Goal: Find specific page/section: Find specific page/section

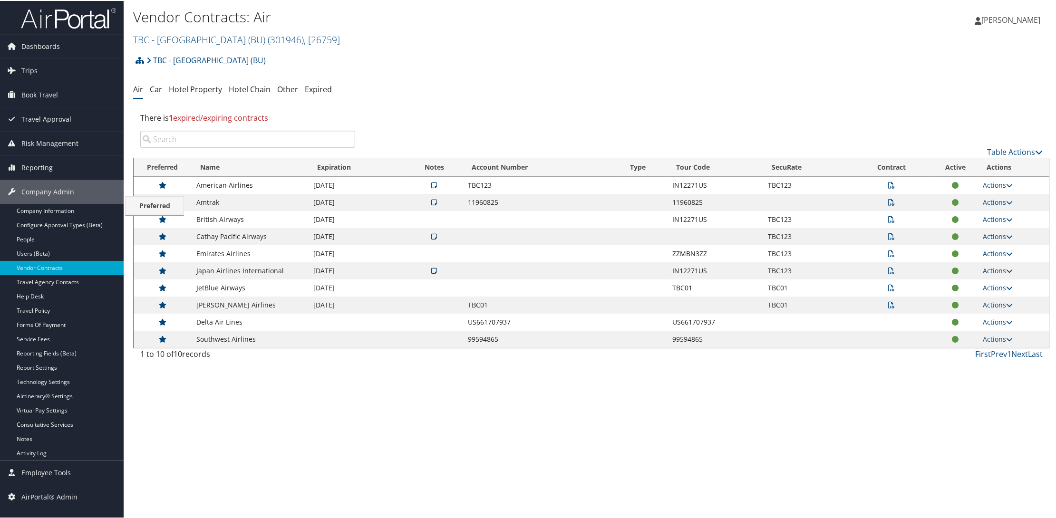
drag, startPoint x: 143, startPoint y: 167, endPoint x: 131, endPoint y: 205, distance: 39.7
drag, startPoint x: 158, startPoint y: 186, endPoint x: 172, endPoint y: 193, distance: 14.9
click at [172, 193] on td at bounding box center [163, 184] width 58 height 17
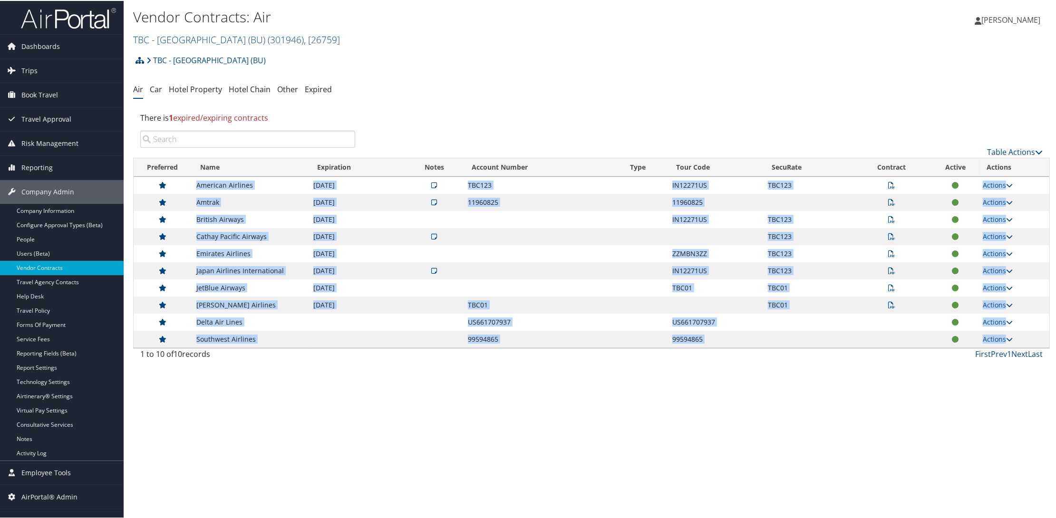
drag, startPoint x: 194, startPoint y: 182, endPoint x: 1030, endPoint y: 340, distance: 851.0
click at [1030, 340] on tbody "American Airlines 10/31/2026 TBC123 IN12271US TBC123 Actions View Notes View Co…" at bounding box center [592, 261] width 916 height 171
copy tbody "American Airlines 10/31/2026 TBC123 IN12271US TBC123 Actions View Notes View Co…"
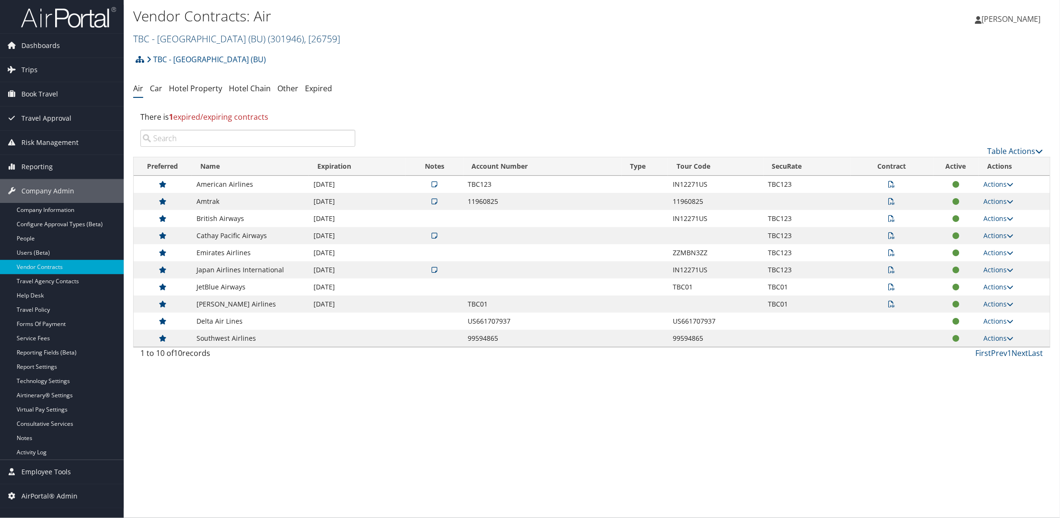
click at [165, 40] on link "TBC - Boston University (BU) ( 301946 ) , [ 26759 ]" at bounding box center [236, 38] width 207 height 13
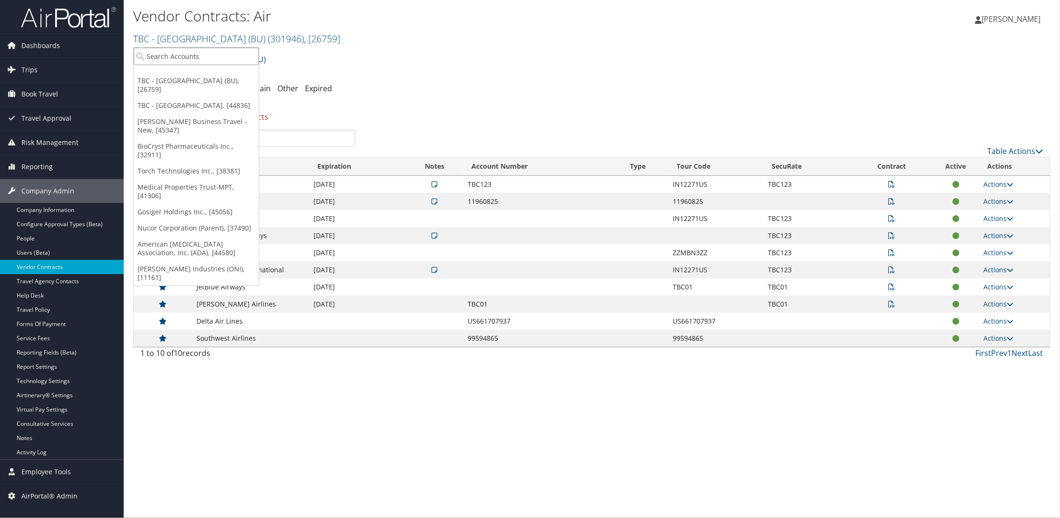
click at [163, 57] on input "search" at bounding box center [196, 57] width 125 height 18
type input "nucor"
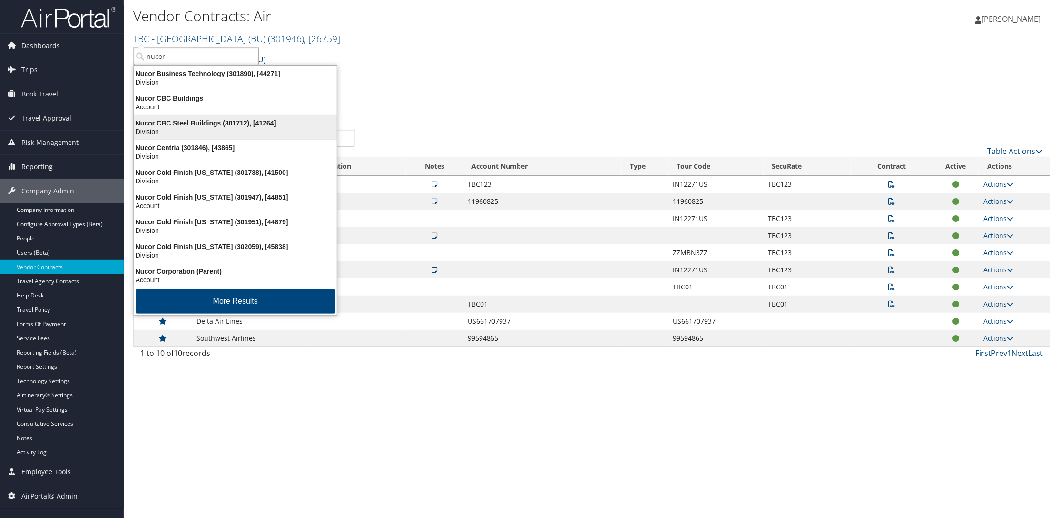
click at [174, 127] on div "Nucor CBC Steel Buildings (301712), [41264]" at bounding box center [235, 123] width 214 height 9
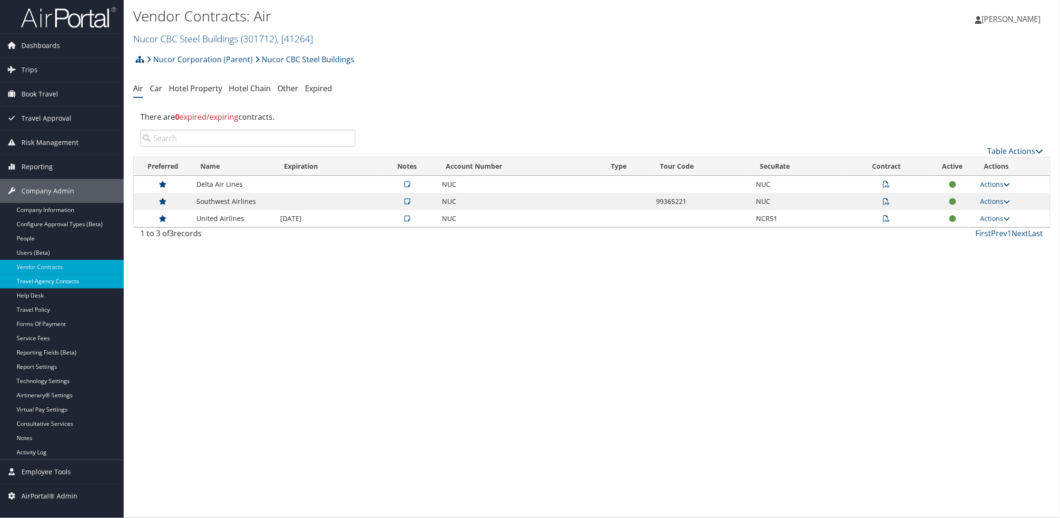
click at [66, 275] on link "Travel Agency Contacts" at bounding box center [62, 281] width 124 height 14
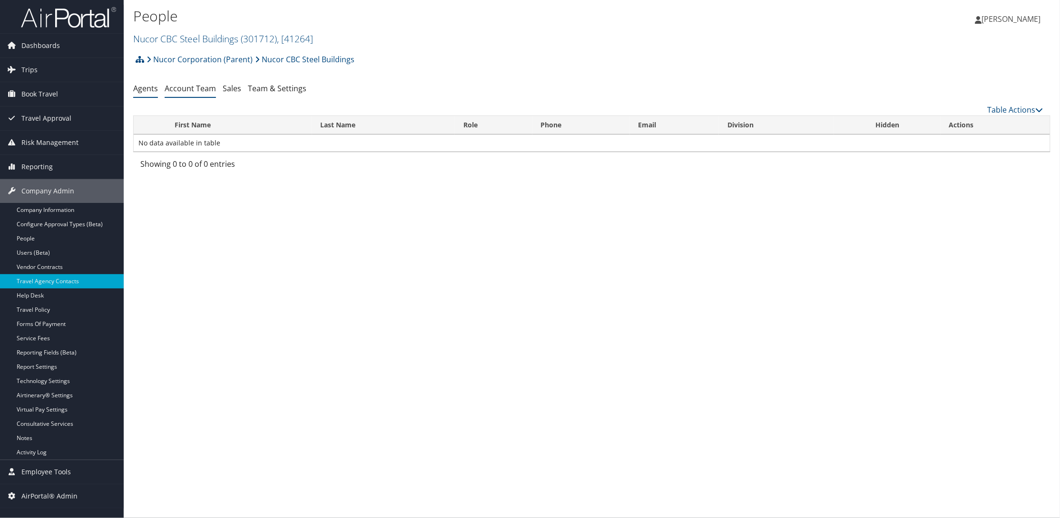
click at [197, 86] on link "Account Team" at bounding box center [190, 88] width 51 height 10
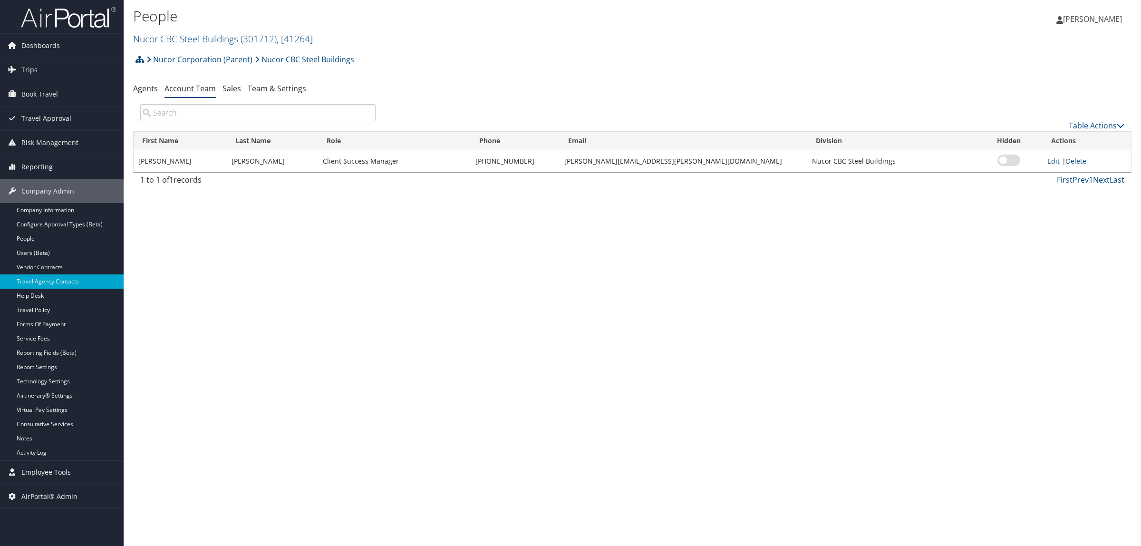
click at [138, 59] on icon at bounding box center [140, 60] width 9 height 8
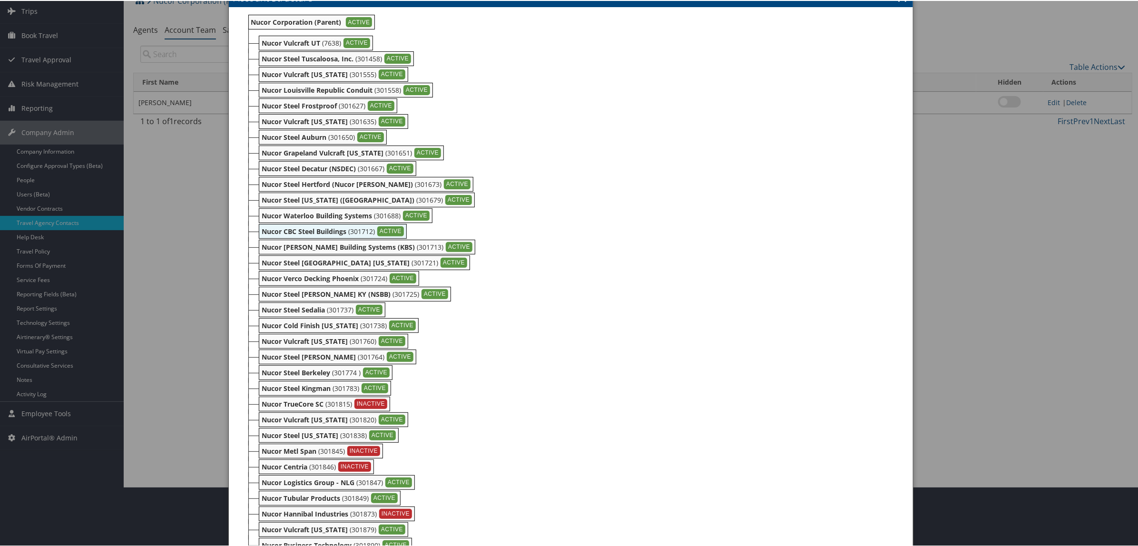
scroll to position [119, 0]
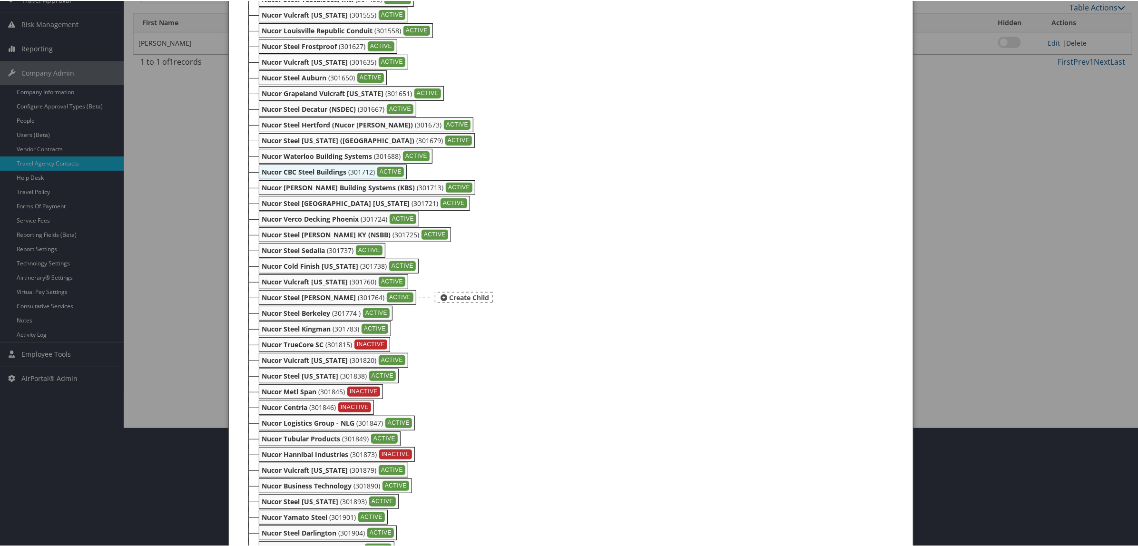
click at [287, 296] on b "Nucor Steel [PERSON_NAME]" at bounding box center [309, 296] width 94 height 9
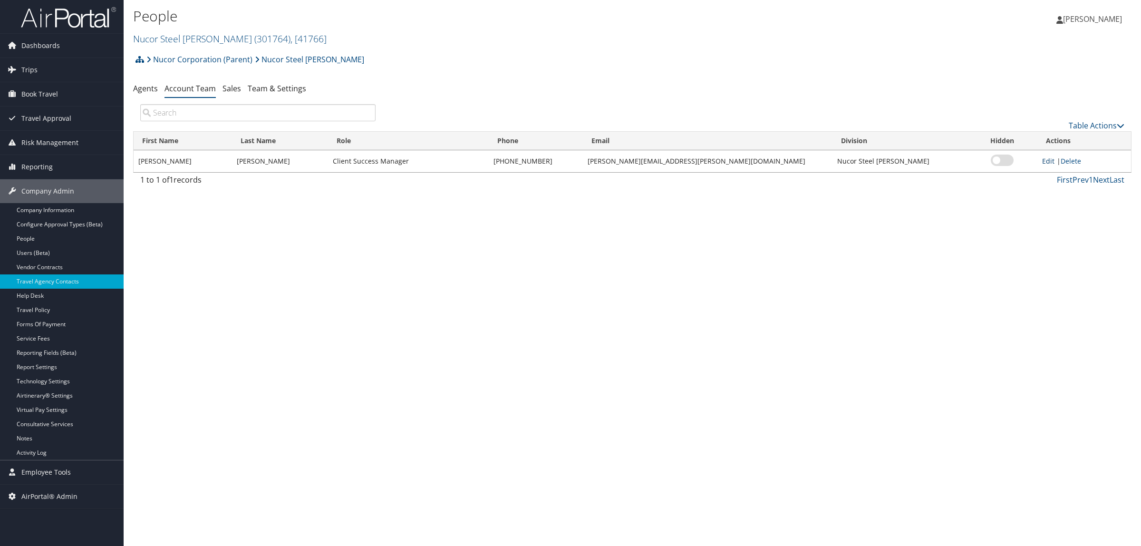
click at [1043, 164] on link "Edit" at bounding box center [1049, 160] width 12 height 9
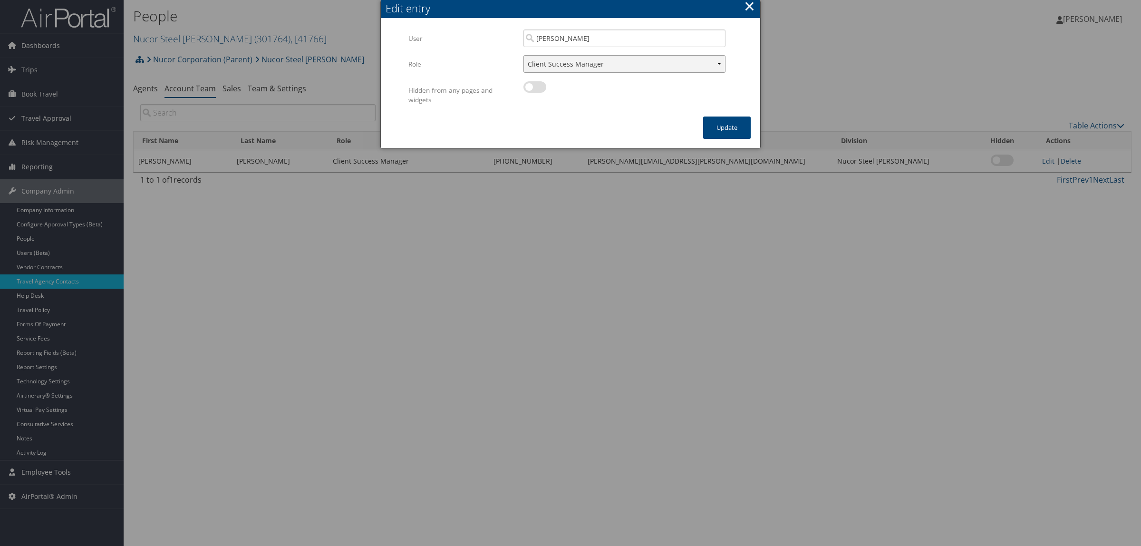
click at [712, 65] on select "Client Success Manager Account Executive Operations Manager" at bounding box center [625, 64] width 202 height 18
click at [748, 6] on button "×" at bounding box center [749, 6] width 11 height 19
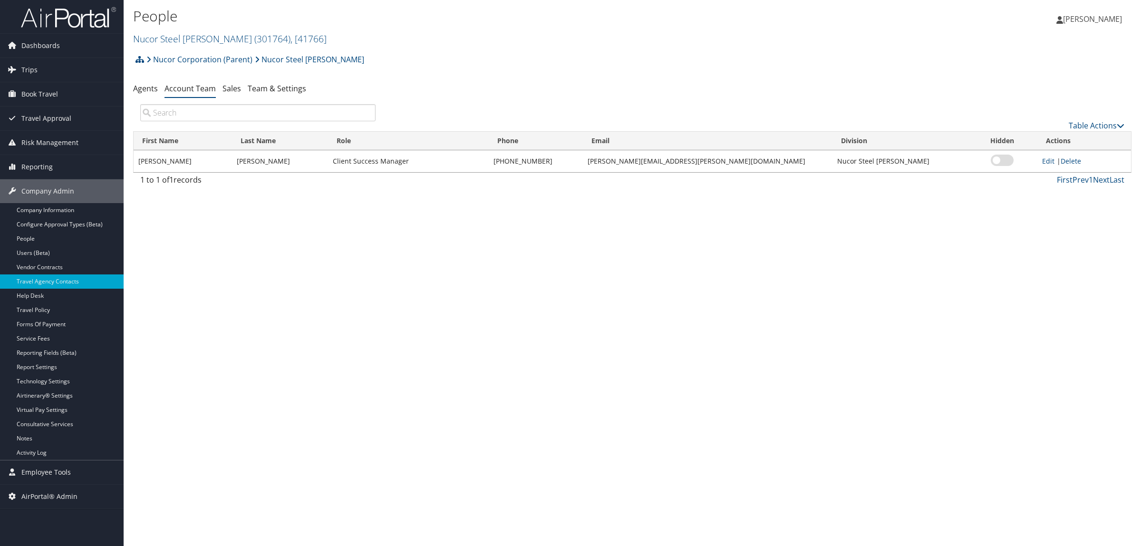
click at [205, 114] on input "search" at bounding box center [257, 112] width 235 height 17
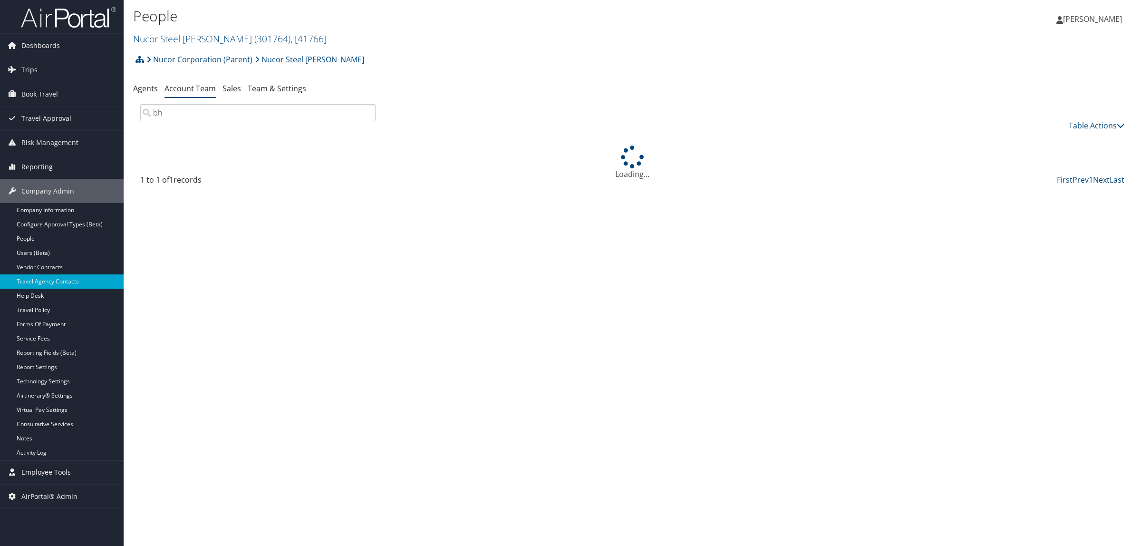
type input "bh"
click at [194, 30] on h2 "Nucor Steel Jackson ( 301764 ) , [ 41766 ]" at bounding box center [466, 38] width 666 height 16
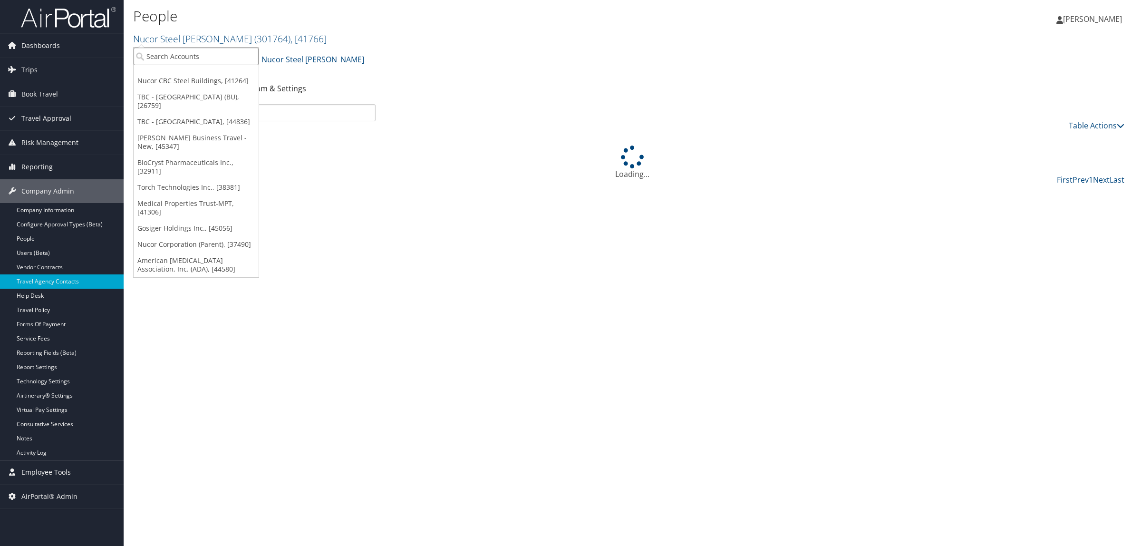
click at [182, 54] on input "search" at bounding box center [196, 57] width 125 height 18
type input "bhate"
click at [156, 74] on div "Bhate Environmental Associates (301680), [40975]" at bounding box center [234, 73] width 212 height 9
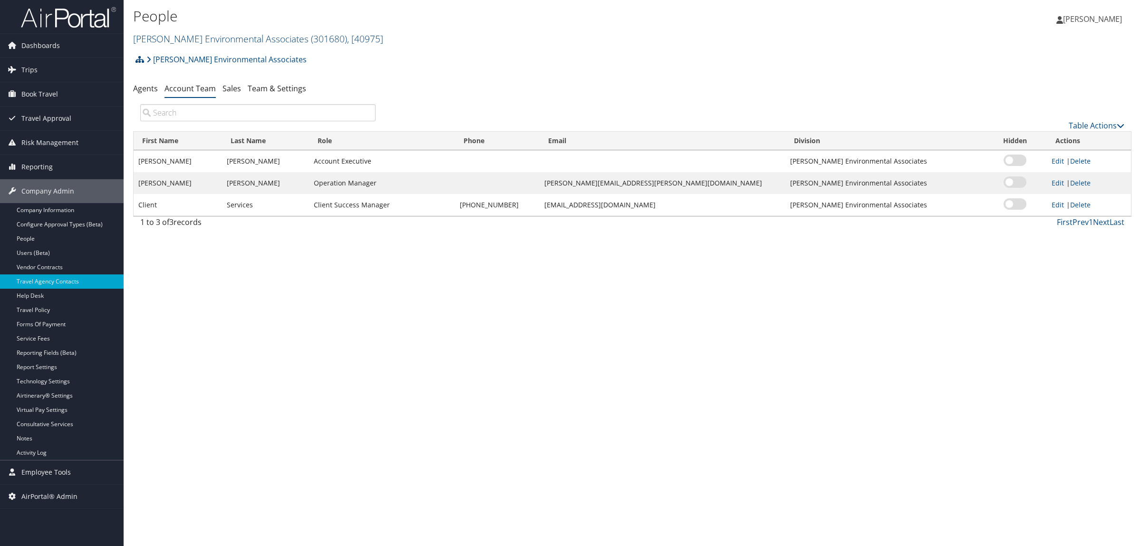
click at [162, 39] on link "Bhate Environmental Associates ( 301680 ) , [ 40975 ]" at bounding box center [258, 38] width 250 height 13
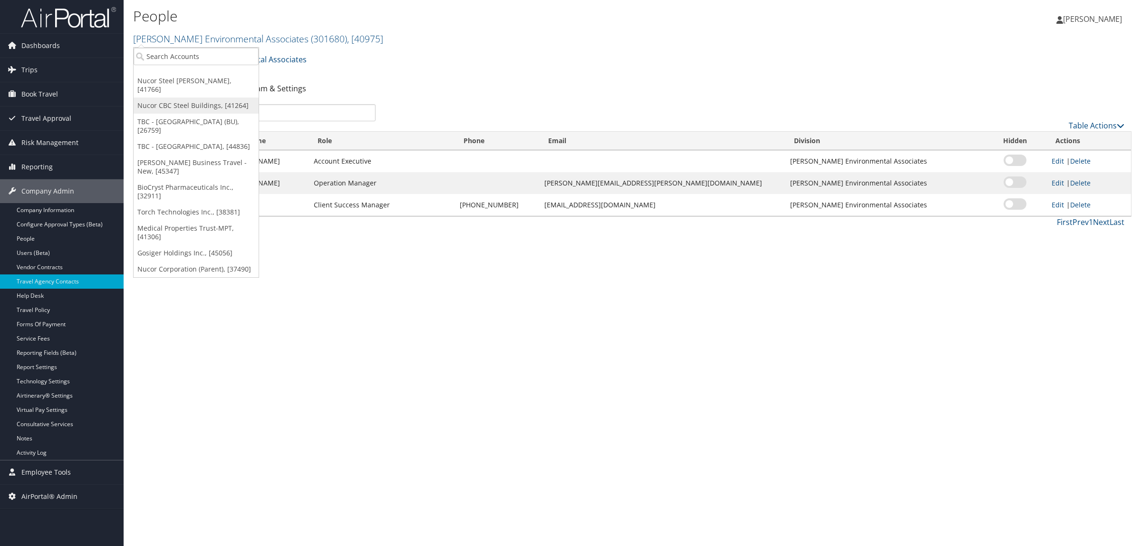
click at [160, 98] on link "Nucor CBC Steel Buildings, [41264]" at bounding box center [196, 106] width 125 height 16
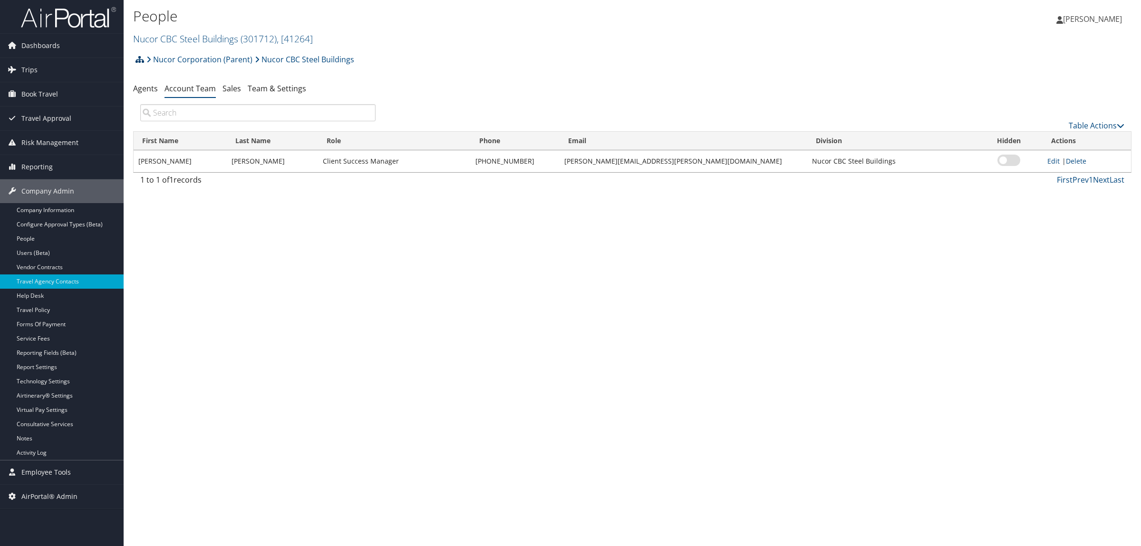
click at [138, 58] on icon at bounding box center [140, 60] width 9 height 8
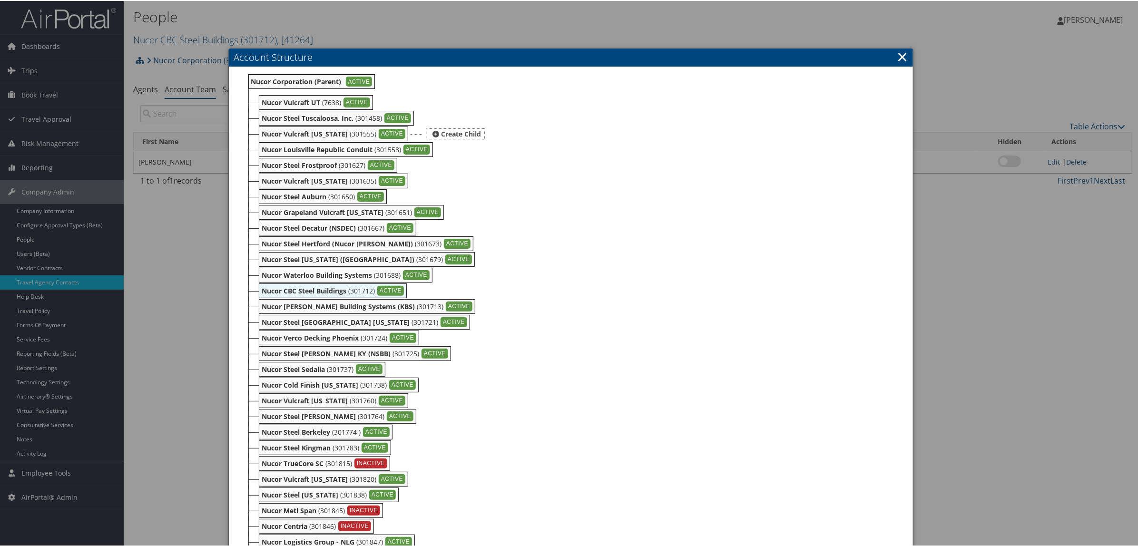
click at [284, 135] on b "Nucor Vulcraft [US_STATE]" at bounding box center [305, 132] width 86 height 9
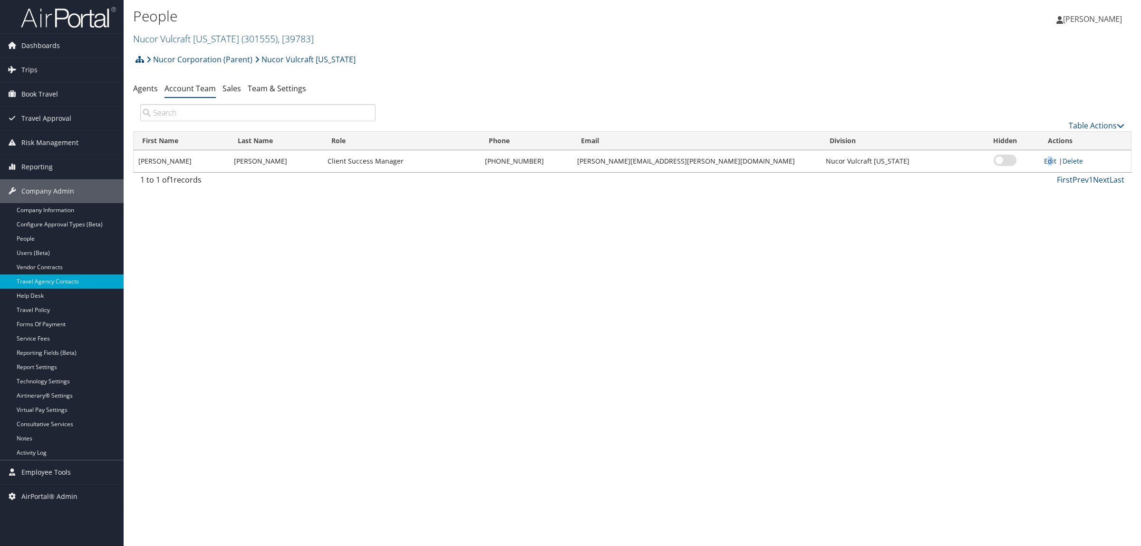
click at [1044, 159] on link "Edit" at bounding box center [1050, 160] width 12 height 9
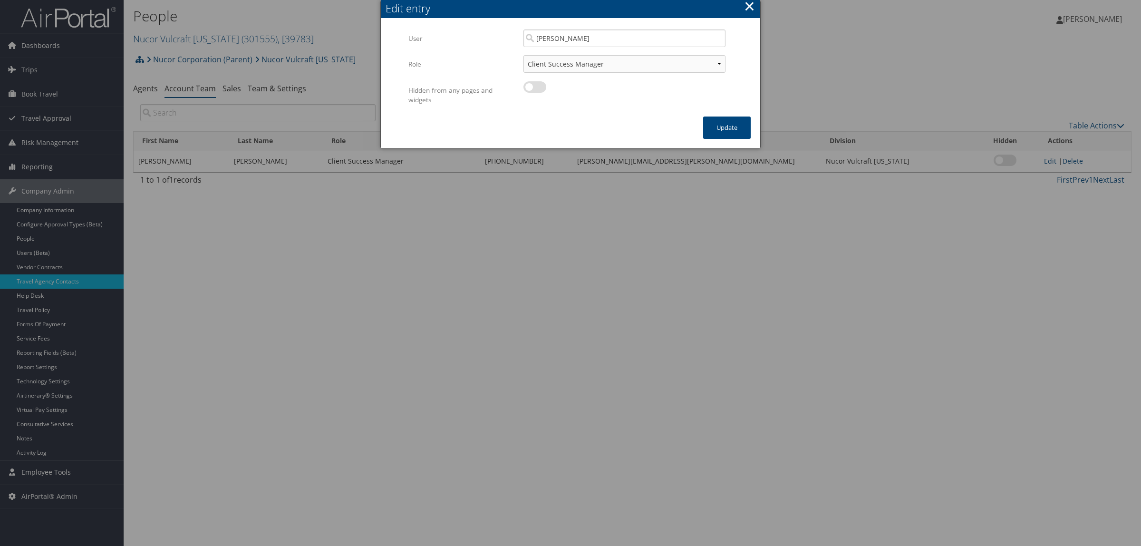
click at [750, 5] on button "×" at bounding box center [749, 6] width 11 height 19
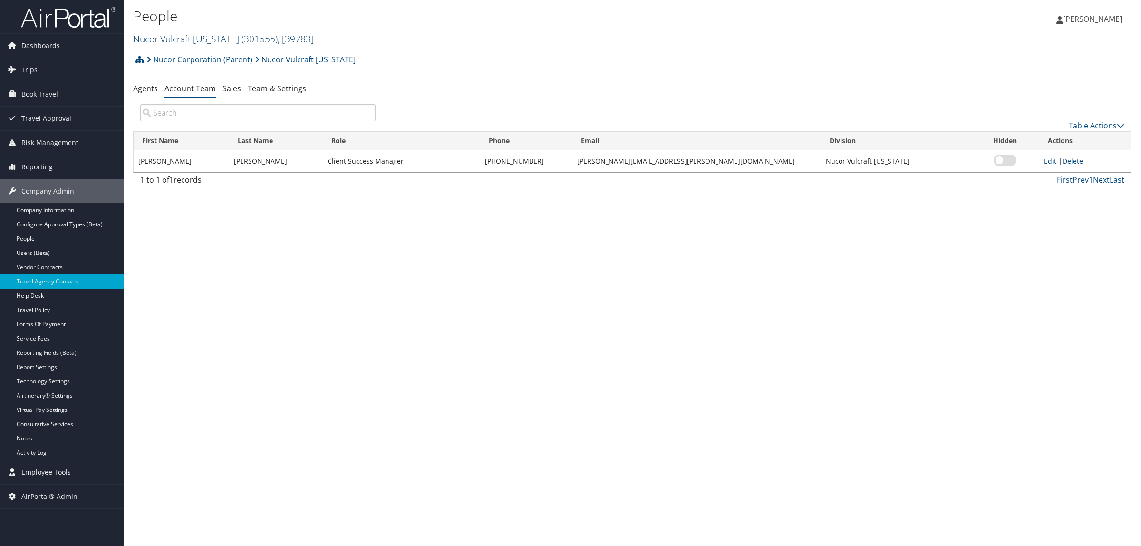
click at [170, 36] on link "Nucor Vulcraft Indiana ( 301555 ) , [ 39783 ]" at bounding box center [223, 38] width 181 height 13
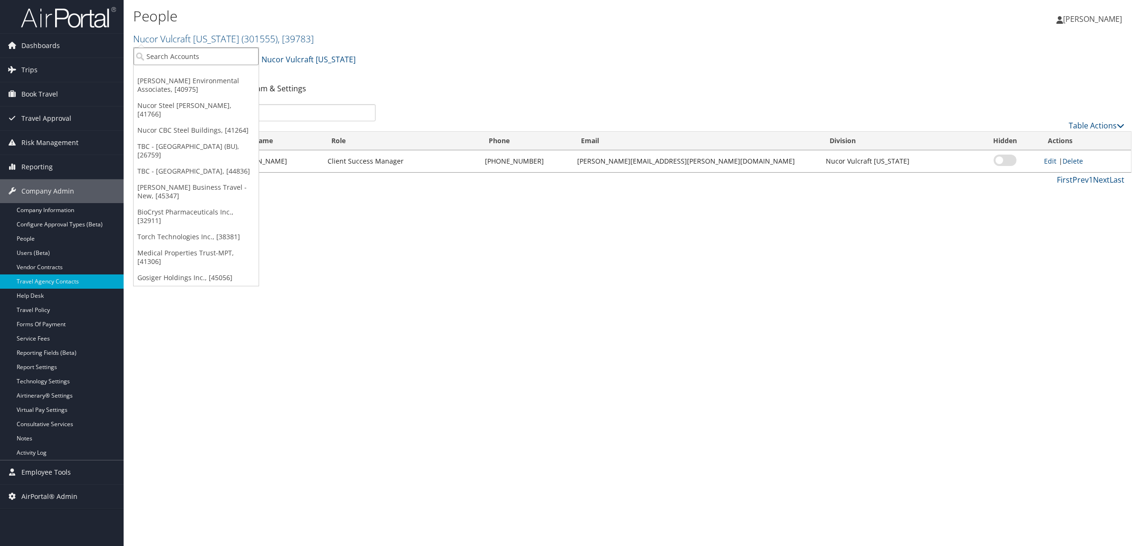
click at [174, 58] on input "search" at bounding box center [196, 57] width 125 height 18
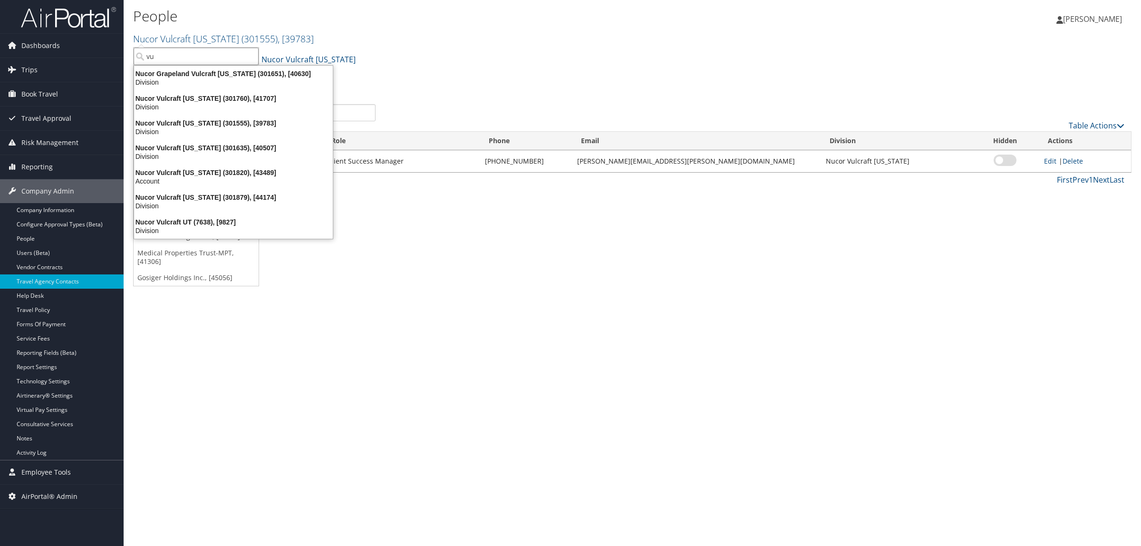
type input "v"
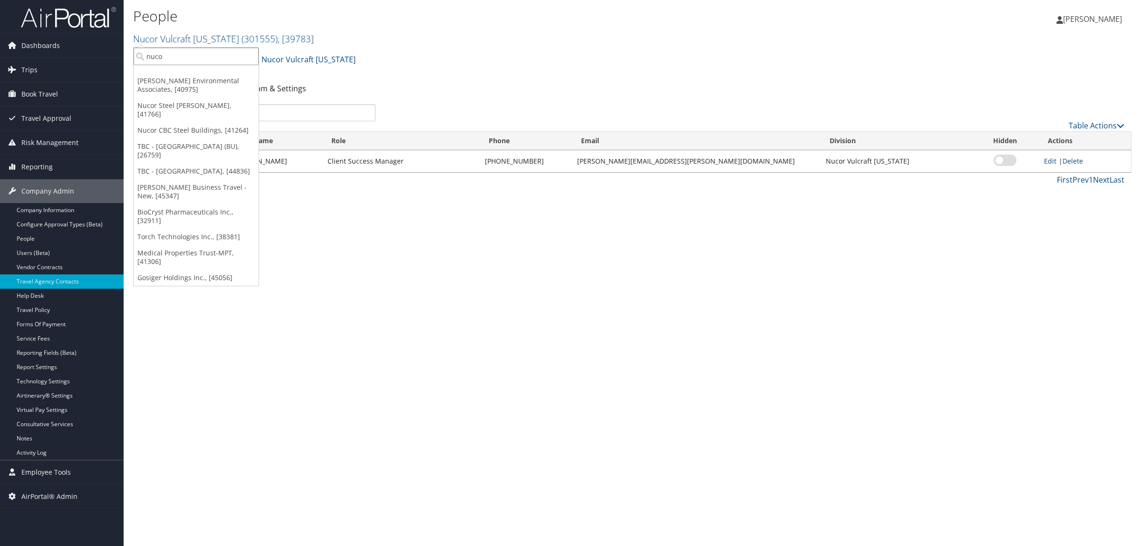
type input "nucor"
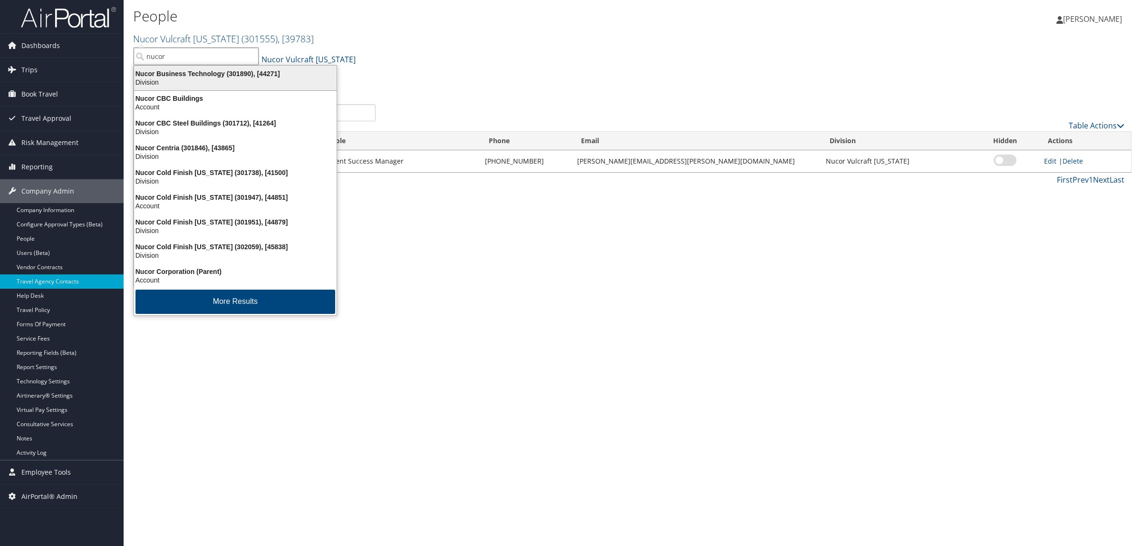
click at [163, 74] on div "Nucor Business Technology (301890), [44271]" at bounding box center [235, 73] width 214 height 9
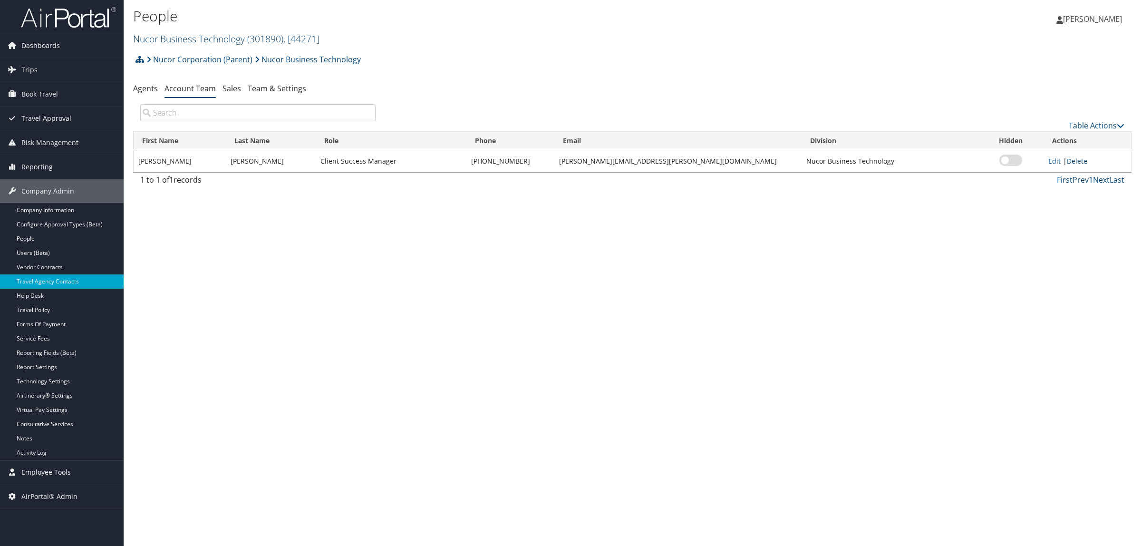
click at [188, 39] on link "Nucor Business Technology ( 301890 ) , [ 44271 ]" at bounding box center [226, 38] width 186 height 13
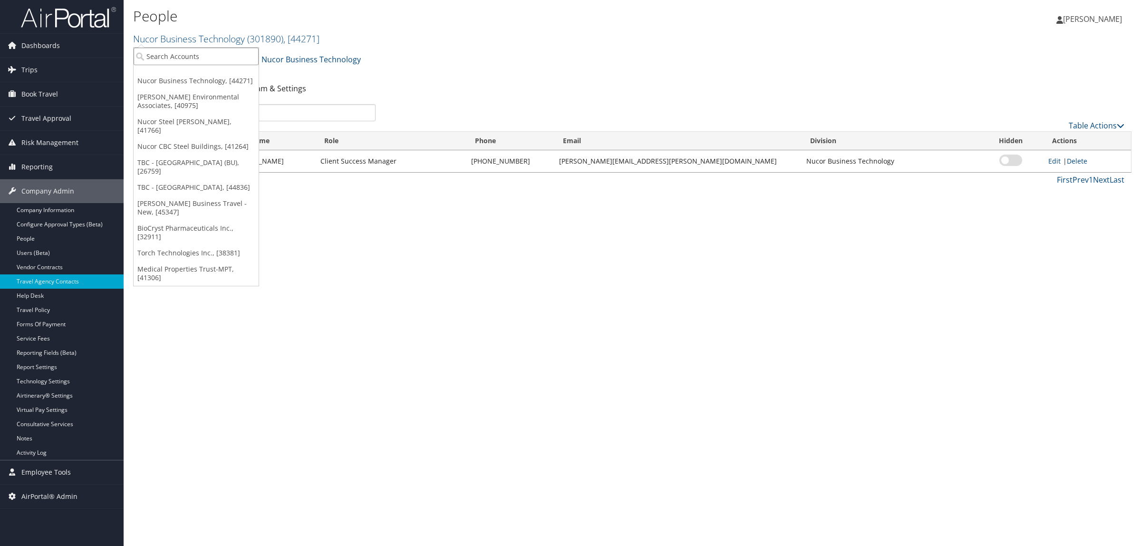
click at [182, 58] on input "search" at bounding box center [196, 57] width 125 height 18
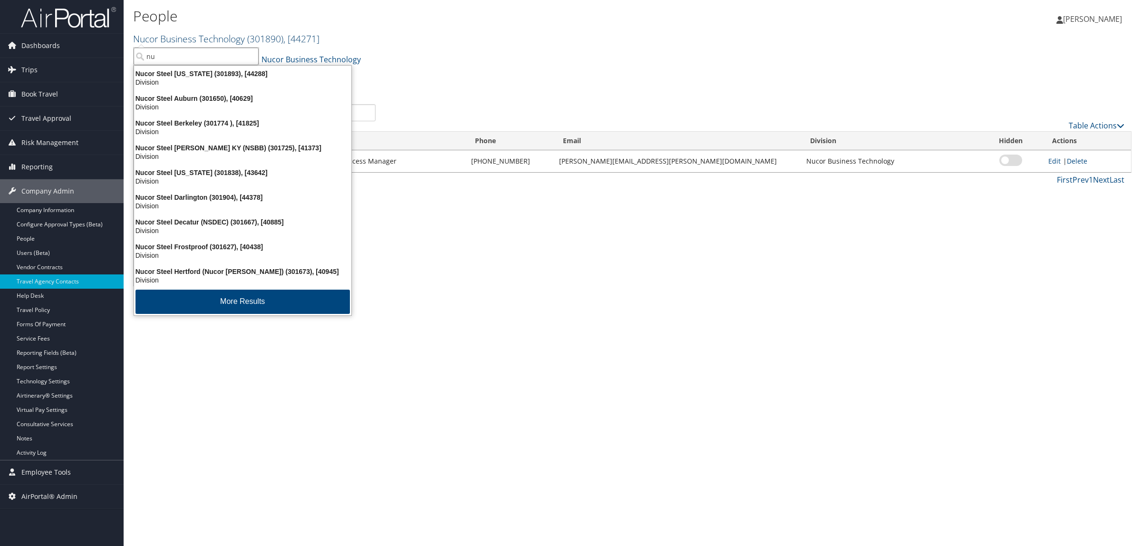
type input "n"
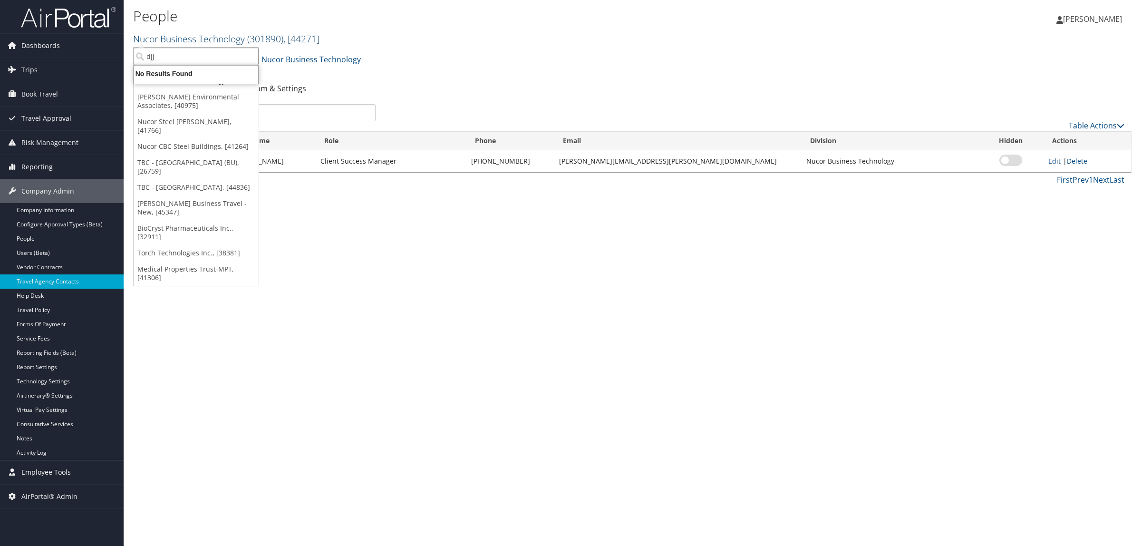
type input "djj n"
click at [196, 74] on div "DJJ Nucor The [PERSON_NAME] Company (302025), [45576]" at bounding box center [245, 73] width 234 height 9
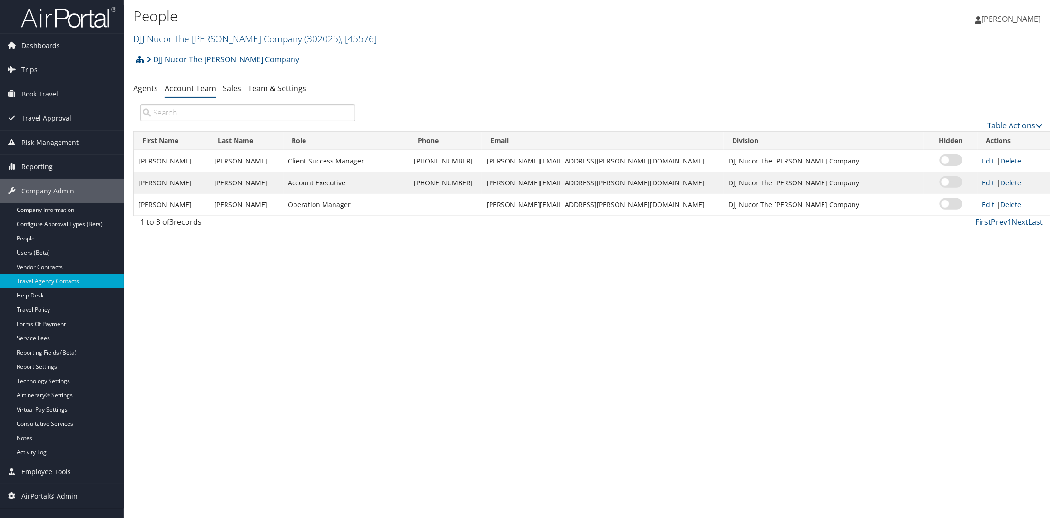
click at [781, 51] on div "DJJ Nucor The David Joseph Company Account Structure DJJ Nucor The David Joseph…" at bounding box center [591, 63] width 917 height 26
click at [393, 416] on div "People DJJ Nucor The David Joseph Company ( 302025 ) , [ 45576 ] DJJ Nucor The …" at bounding box center [592, 259] width 936 height 518
click at [196, 328] on div "People DJJ Nucor The David Joseph Company ( 302025 ) , [ 45576 ] DJJ Nucor The …" at bounding box center [592, 259] width 936 height 518
click at [100, 82] on link "Book Travel" at bounding box center [62, 94] width 124 height 24
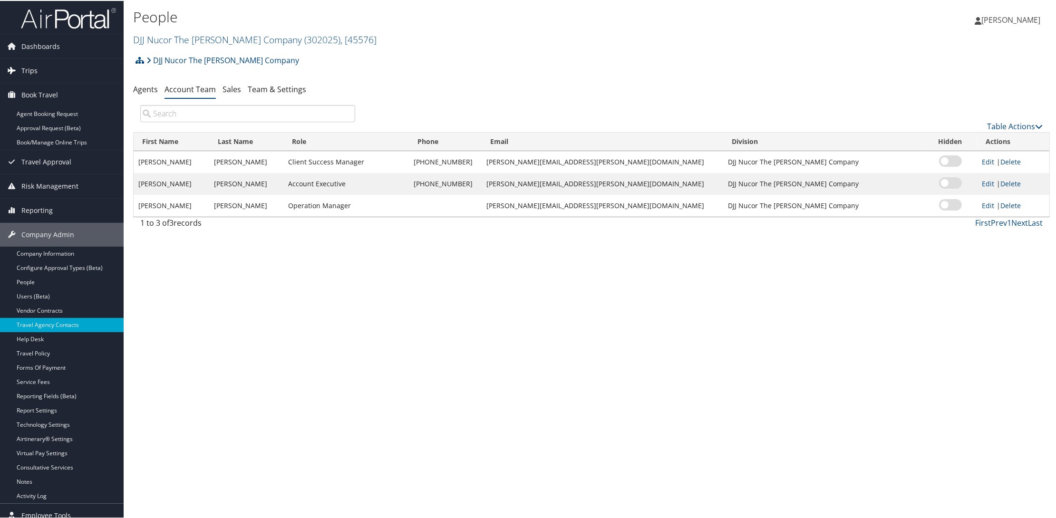
click at [83, 68] on link "Trips" at bounding box center [62, 70] width 124 height 24
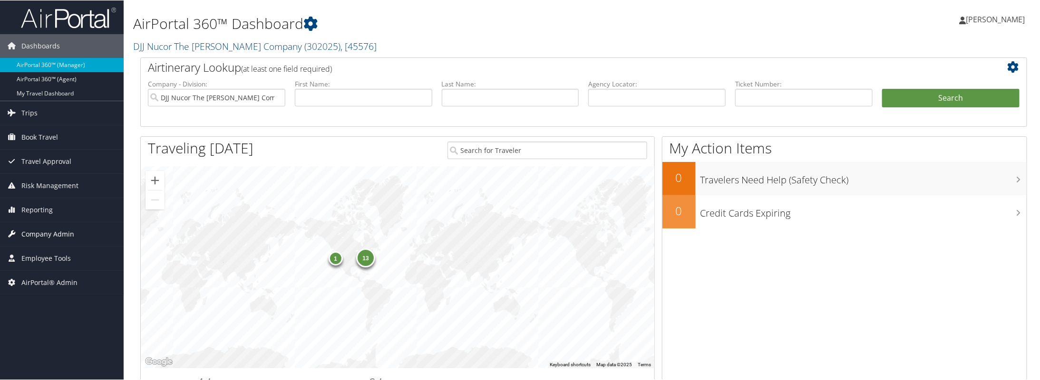
click at [62, 234] on span "Company Admin" at bounding box center [47, 234] width 53 height 24
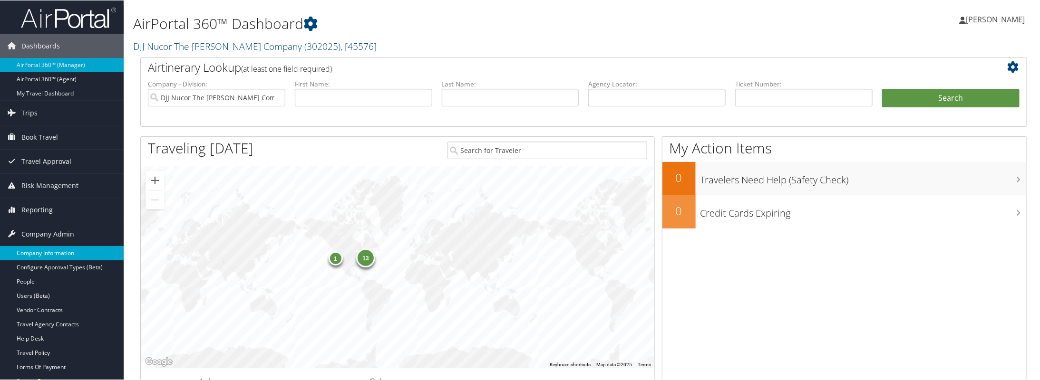
click at [53, 253] on link "Company Information" at bounding box center [62, 253] width 124 height 14
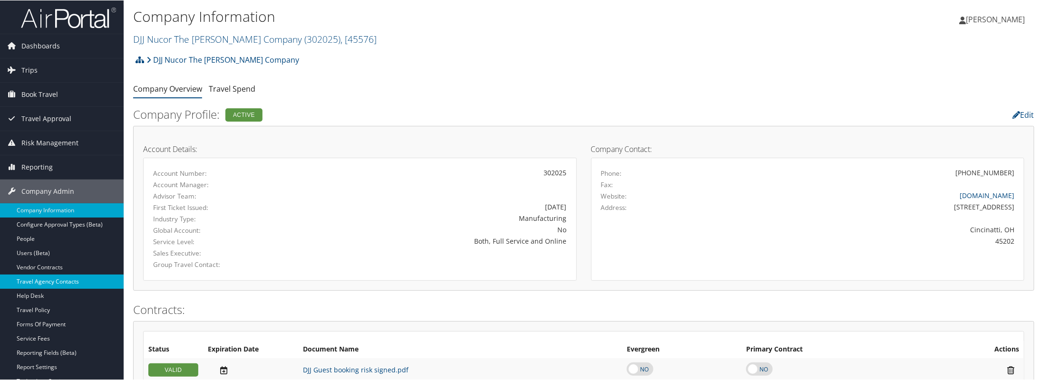
click at [49, 284] on link "Travel Agency Contacts" at bounding box center [62, 281] width 124 height 14
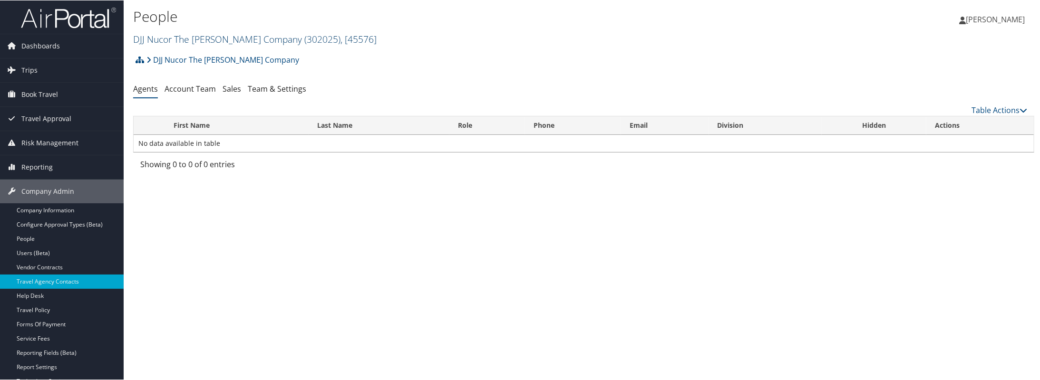
click at [211, 37] on link "DJJ Nucor The [PERSON_NAME] Company ( 302025 ) , [ 45576 ]" at bounding box center [255, 38] width 244 height 13
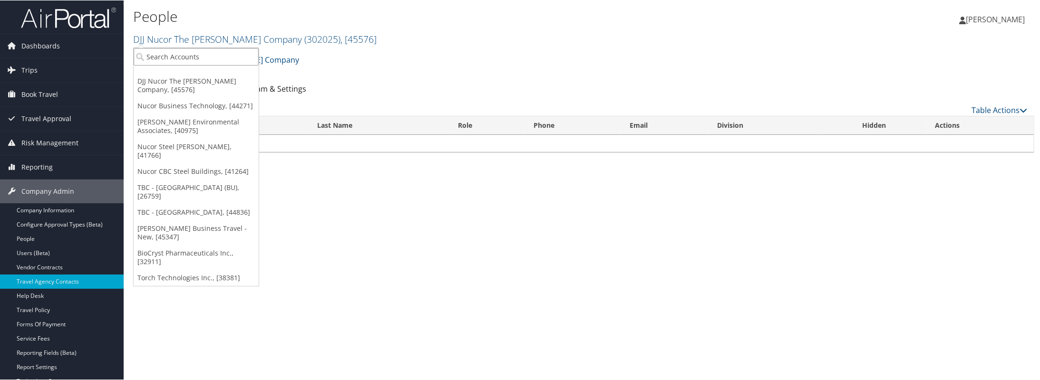
click at [207, 55] on input "search" at bounding box center [196, 57] width 125 height 18
type input "[PERSON_NAME]"
drag, startPoint x: 190, startPoint y: 53, endPoint x: 122, endPoint y: 58, distance: 68.6
click at [122, 57] on div "Dashboards AirPortal 360™ (Manager) AirPortal 360™ (Agent) My Travel Dashboard …" at bounding box center [522, 190] width 1044 height 380
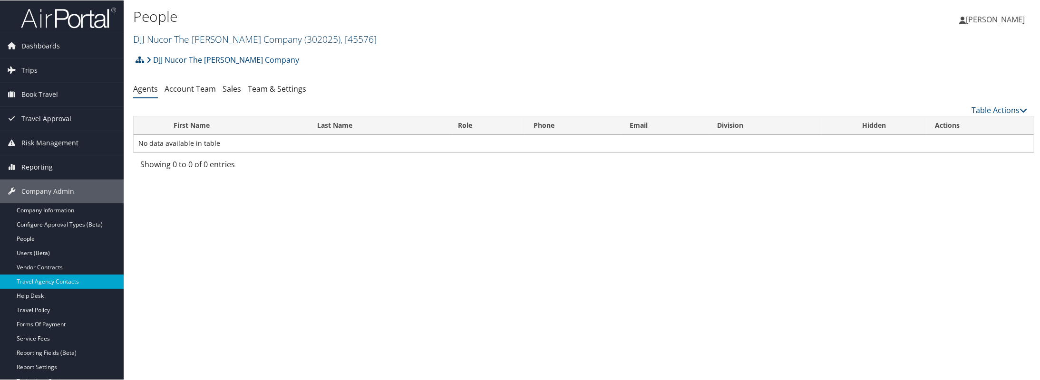
click at [141, 39] on link "DJJ Nucor The David Joseph Company ( 302025 ) , [ 45576 ]" at bounding box center [255, 38] width 244 height 13
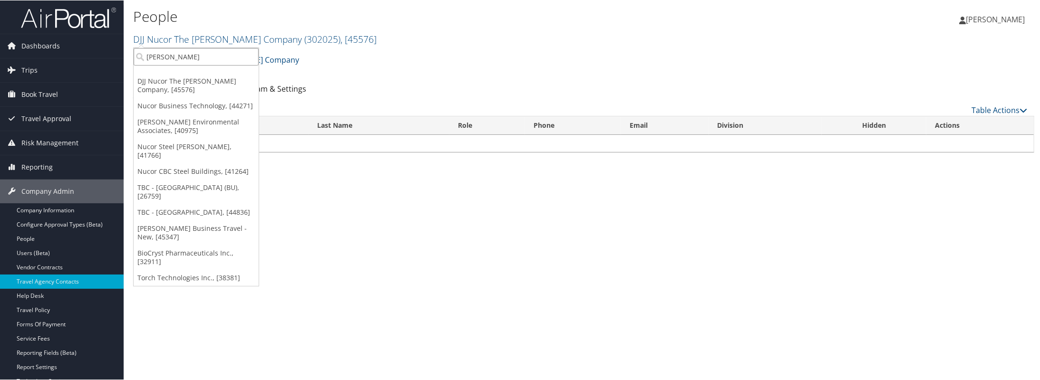
click at [146, 52] on input "fred hutch" at bounding box center [196, 57] width 125 height 18
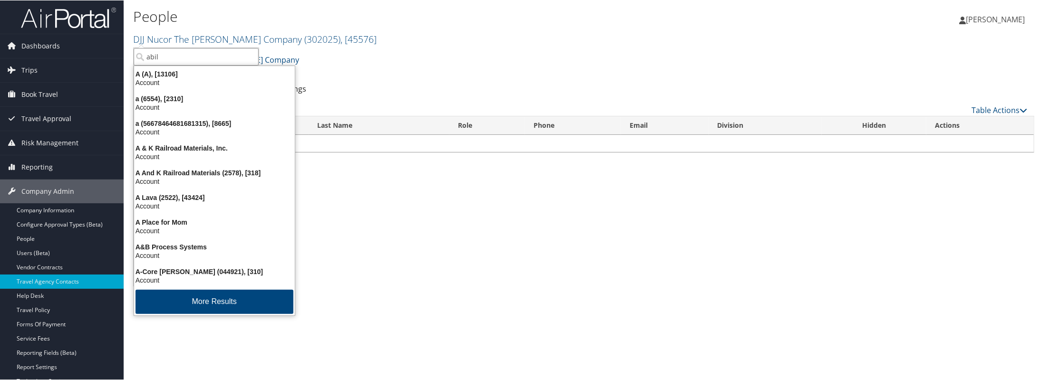
type input "abile"
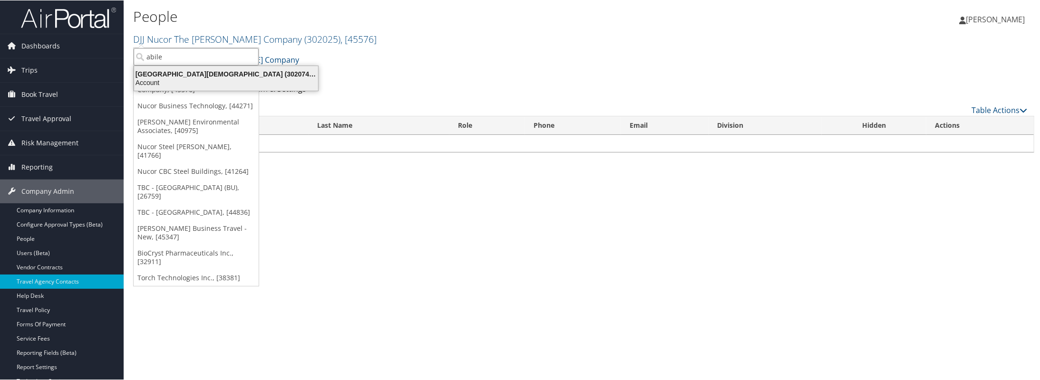
click at [146, 73] on div "Abilene Christian University (302074), [45966]" at bounding box center [225, 73] width 195 height 9
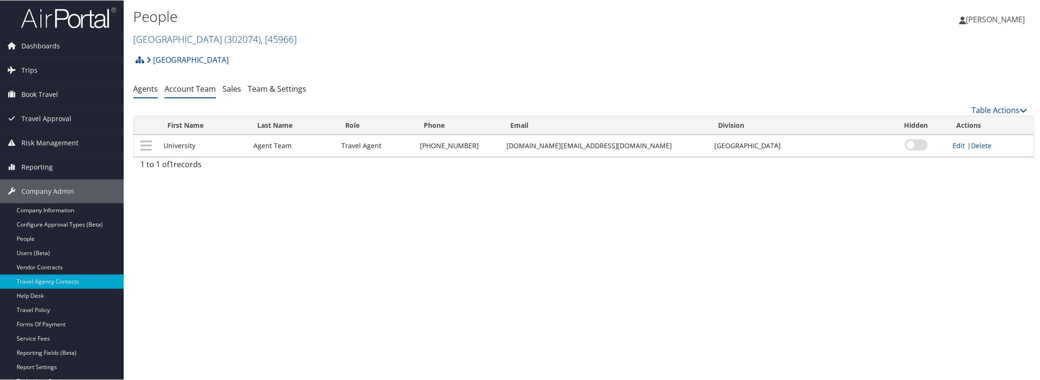
click at [205, 91] on link "Account Team" at bounding box center [190, 88] width 51 height 10
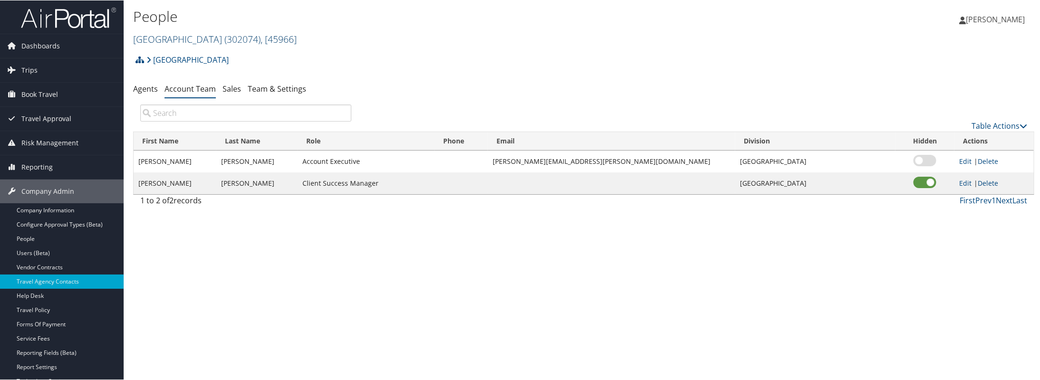
click at [170, 39] on link "Abilene Christian University ( 302074 ) , [ 45966 ]" at bounding box center [215, 38] width 164 height 13
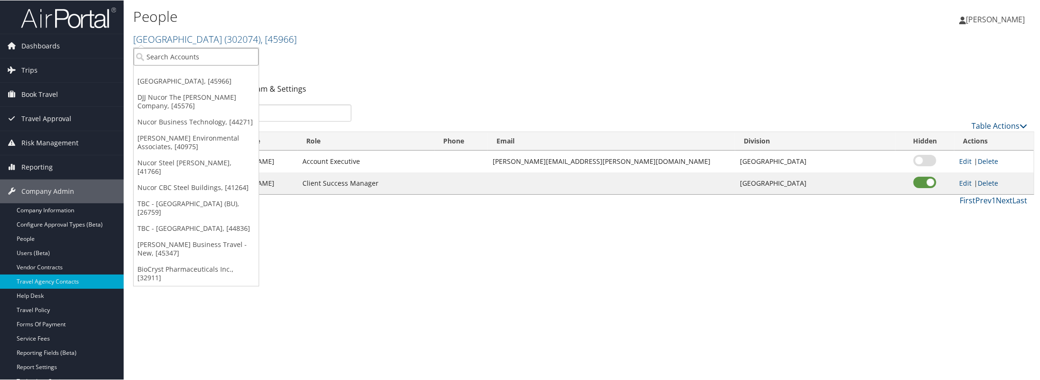
click at [172, 56] on input "search" at bounding box center [196, 57] width 125 height 18
type input "oakland uni"
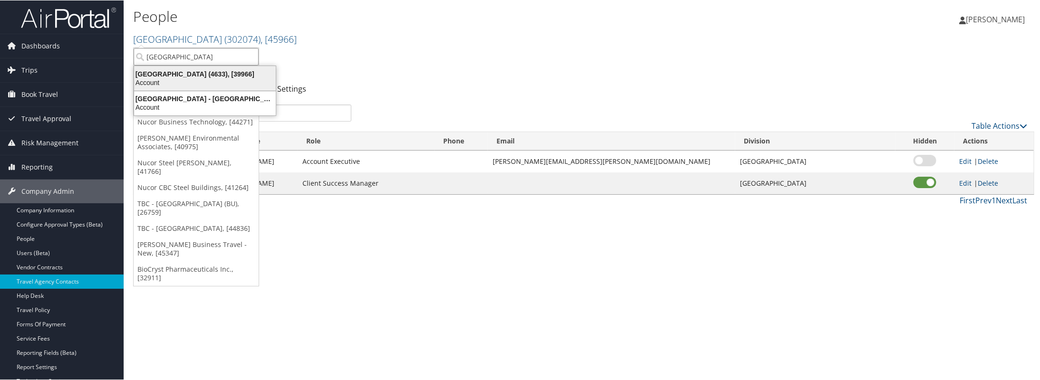
click at [157, 76] on div "Oakland University (4633), [39966]" at bounding box center [204, 73] width 153 height 9
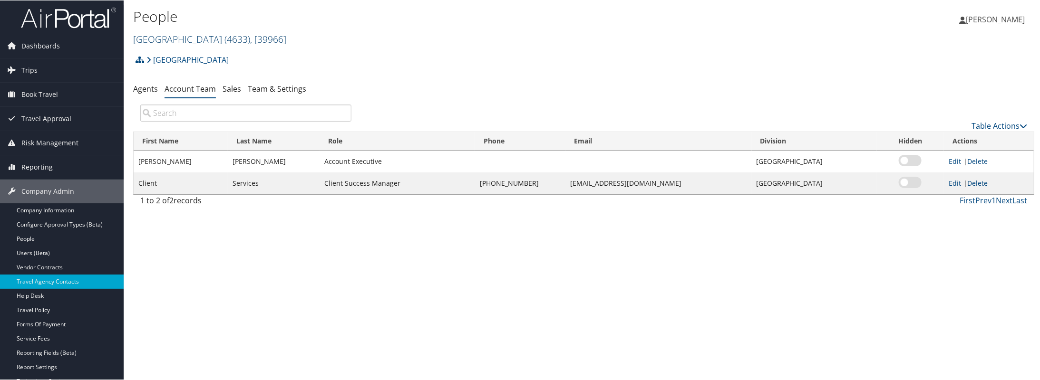
click at [145, 35] on link "[GEOGRAPHIC_DATA] ( 4633 ) , [ 39966 ]" at bounding box center [209, 38] width 153 height 13
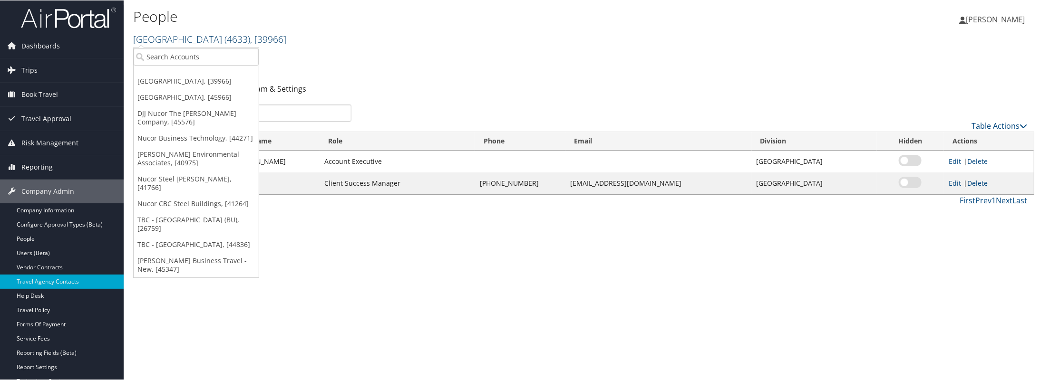
click at [182, 36] on link "[GEOGRAPHIC_DATA] ( 4633 ) , [ 39966 ]" at bounding box center [209, 38] width 153 height 13
click at [180, 37] on link "Oakland University ( 4633 ) , [ 39966 ]" at bounding box center [209, 38] width 153 height 13
click at [177, 51] on input "search" at bounding box center [196, 57] width 125 height 18
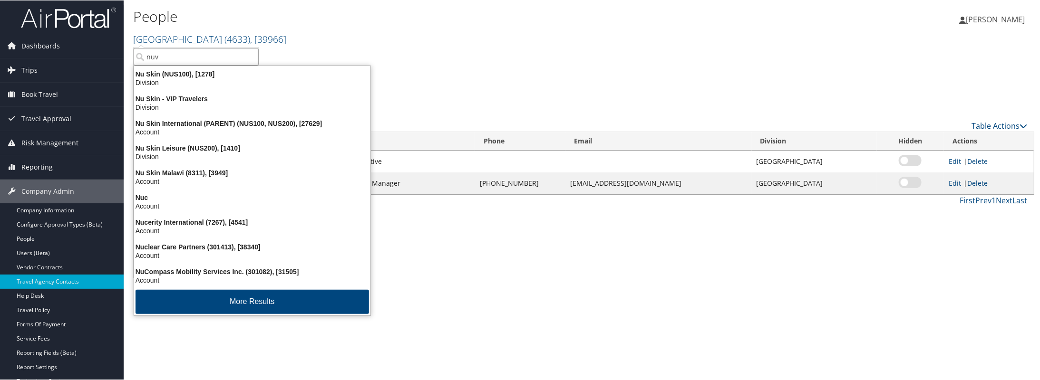
type input "nuvi"
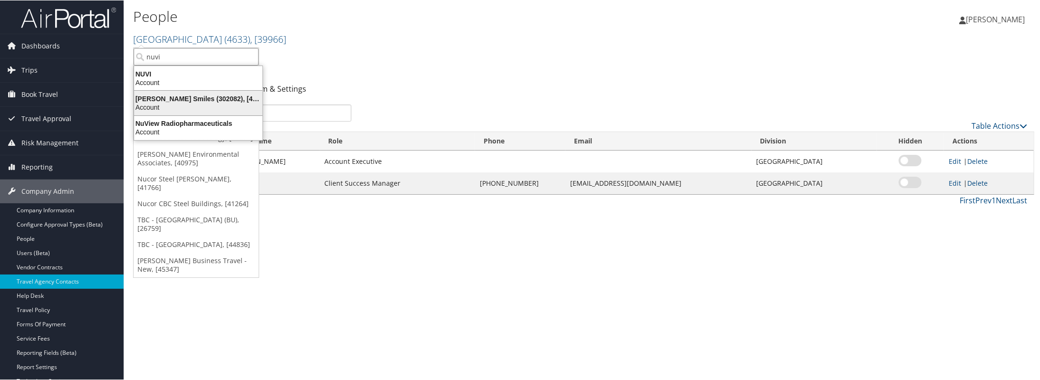
click at [157, 94] on div "Nuvia Smiles (302082), [46000]" at bounding box center [198, 98] width 140 height 9
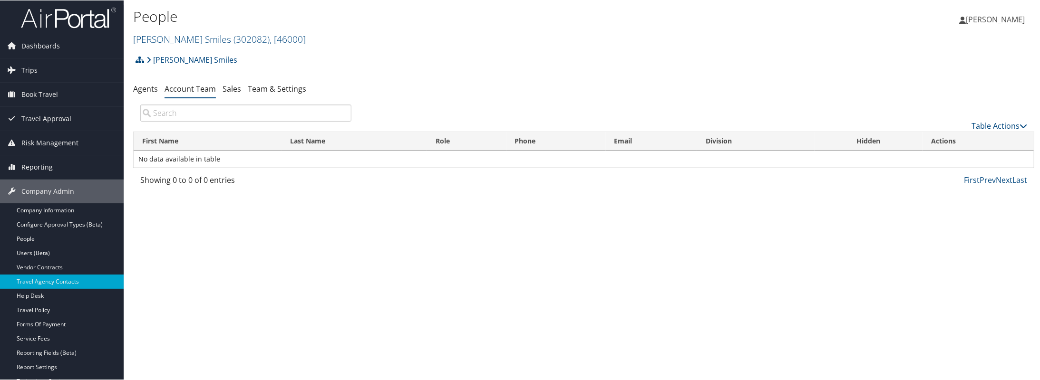
click at [179, 90] on link "Account Team" at bounding box center [190, 88] width 51 height 10
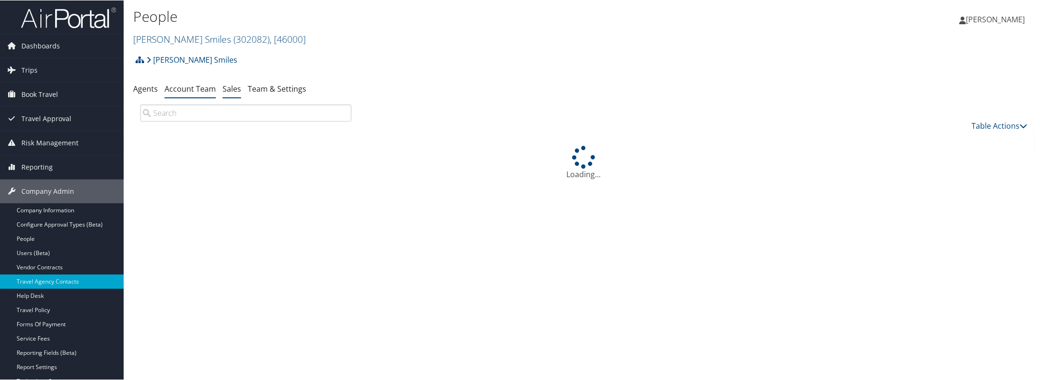
click at [234, 88] on link "Sales" at bounding box center [232, 88] width 19 height 10
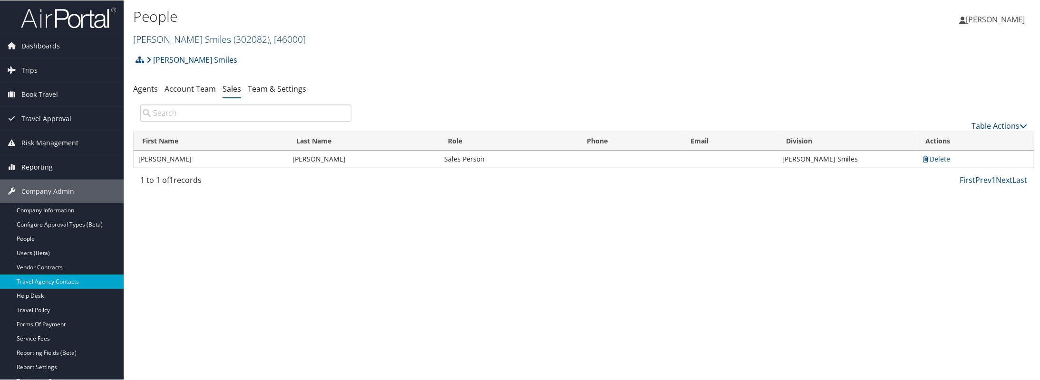
click at [156, 39] on link "Nuvia Smiles ( 302082 ) , [ 46000 ]" at bounding box center [219, 38] width 173 height 13
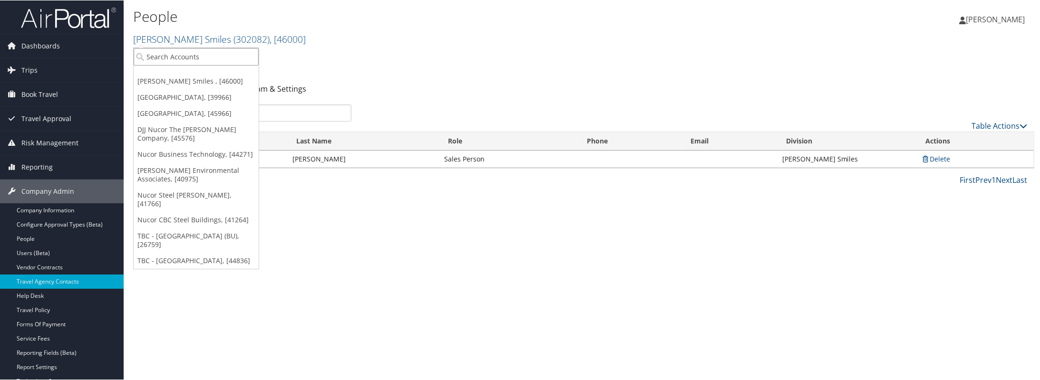
click at [156, 59] on input "search" at bounding box center [196, 57] width 125 height 18
type input "A"
type input "sonica"
click at [169, 56] on input "sonica" at bounding box center [196, 57] width 125 height 18
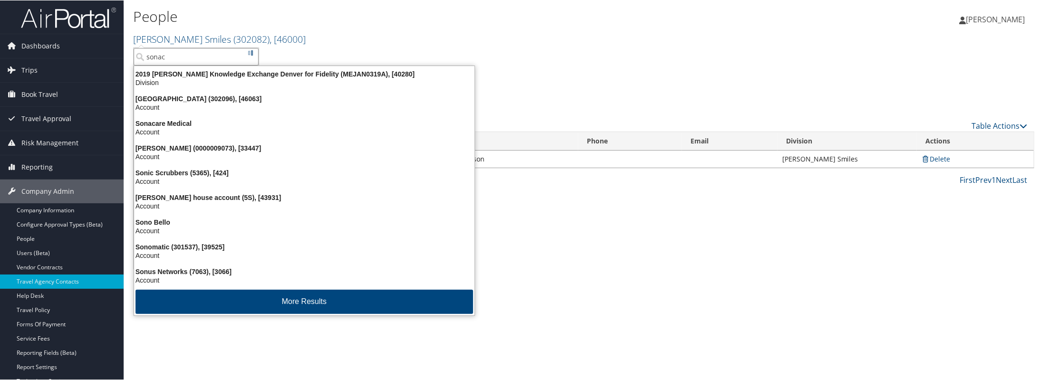
type input "sonaca"
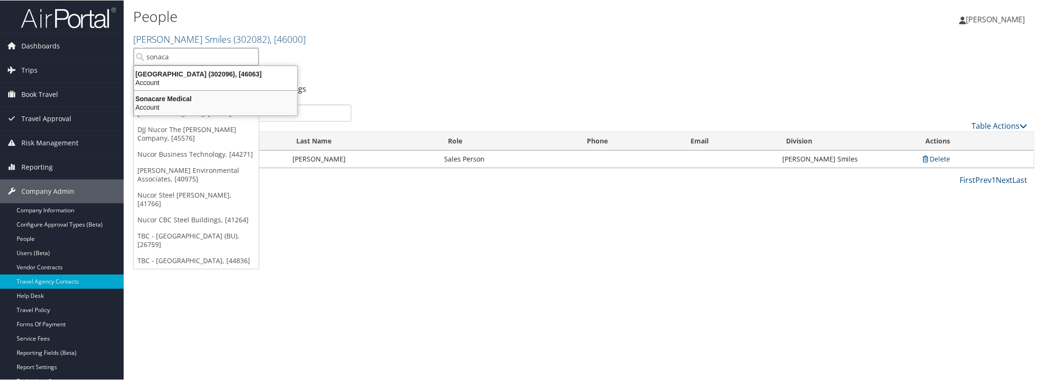
click at [154, 102] on div "Sonacare Medical" at bounding box center [215, 98] width 175 height 9
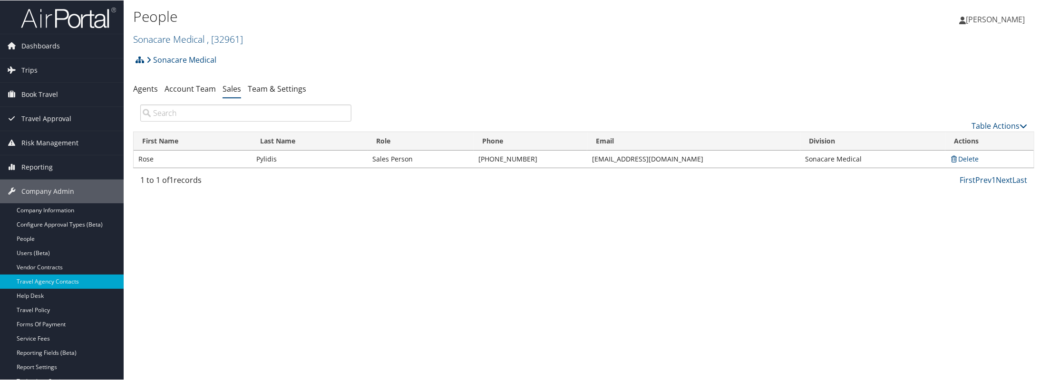
click at [153, 30] on h2 "Sonacare Medical , [ 32961 ]" at bounding box center [433, 38] width 601 height 16
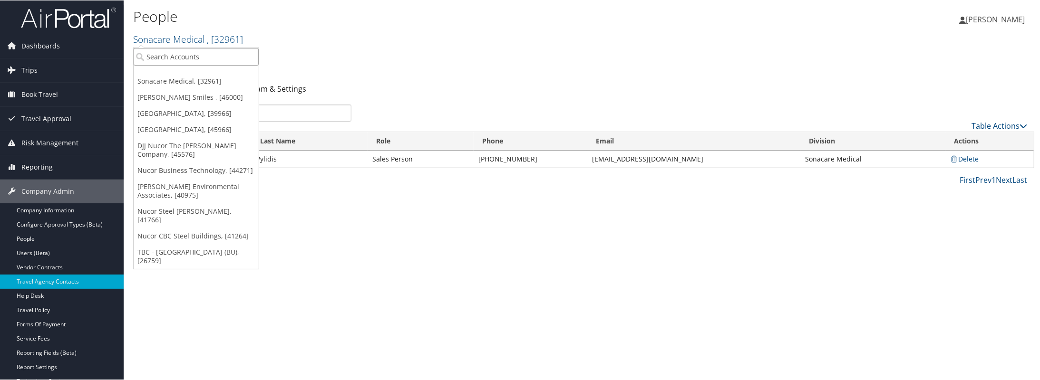
click at [169, 50] on input "search" at bounding box center [196, 57] width 125 height 18
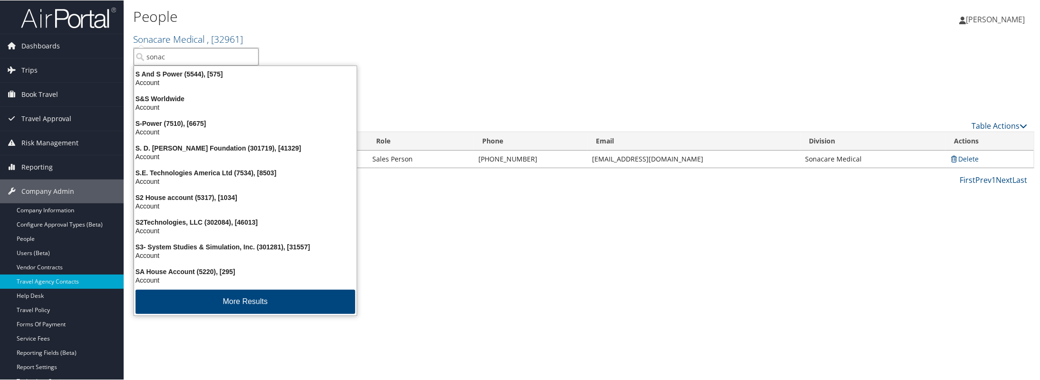
type input "sonaca"
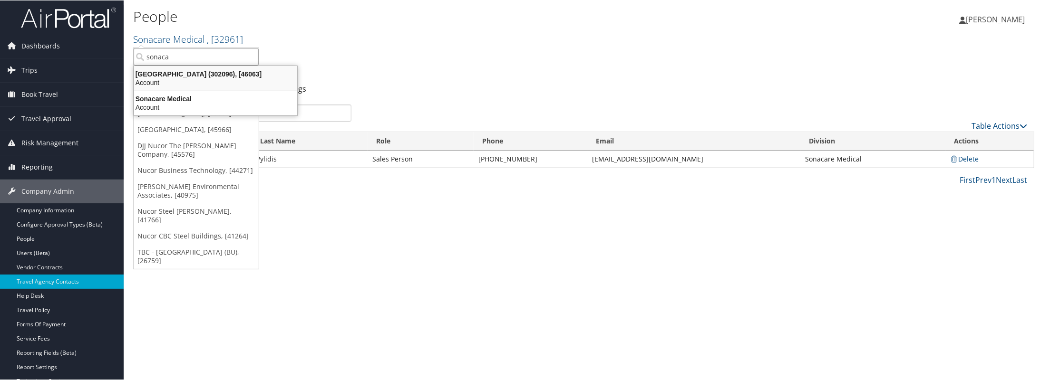
click at [162, 83] on div "Account" at bounding box center [215, 82] width 175 height 9
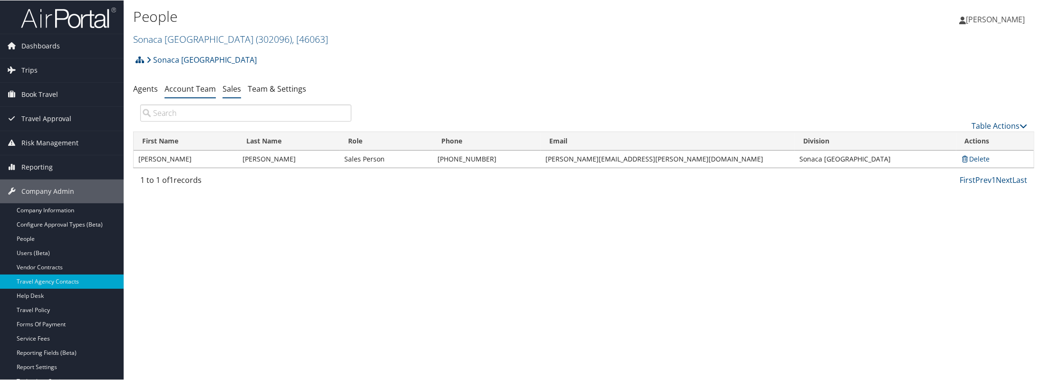
click at [186, 88] on link "Account Team" at bounding box center [190, 88] width 51 height 10
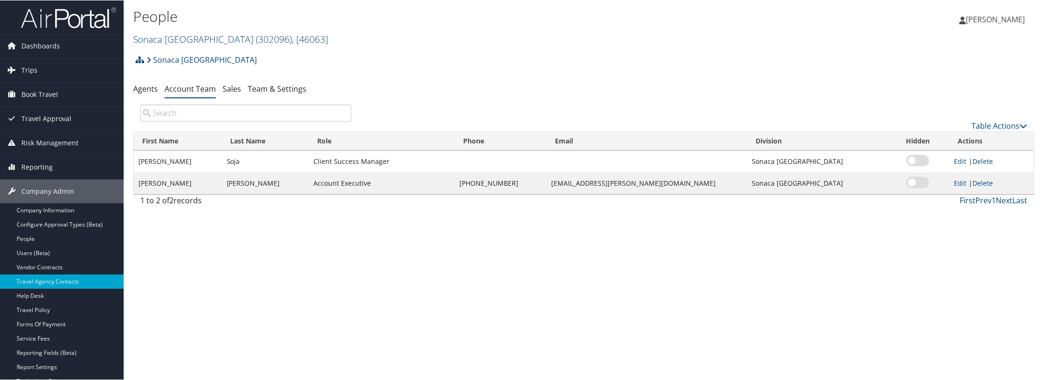
click at [168, 33] on link "Sonaca North America ( 302096 ) , [ 46063 ]" at bounding box center [230, 38] width 195 height 13
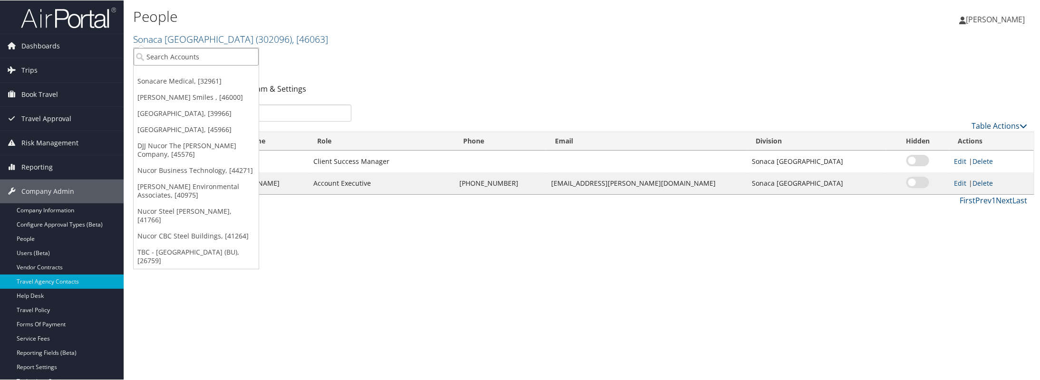
click at [169, 50] on input "search" at bounding box center [196, 57] width 125 height 18
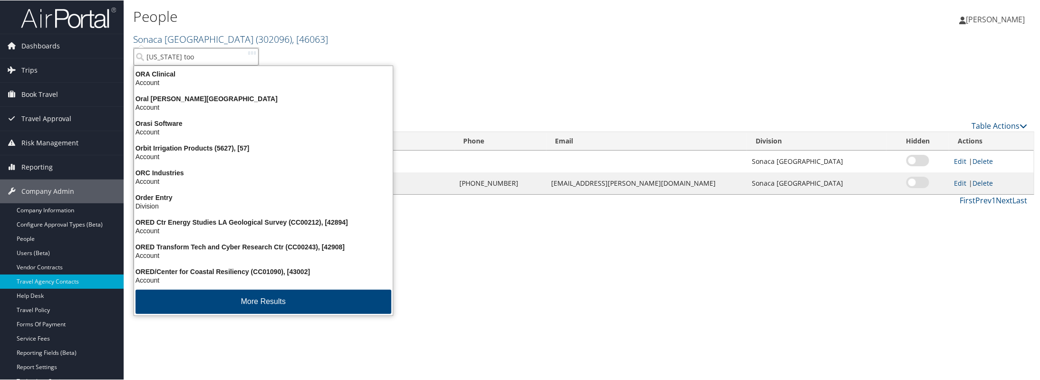
type input "oregon tool"
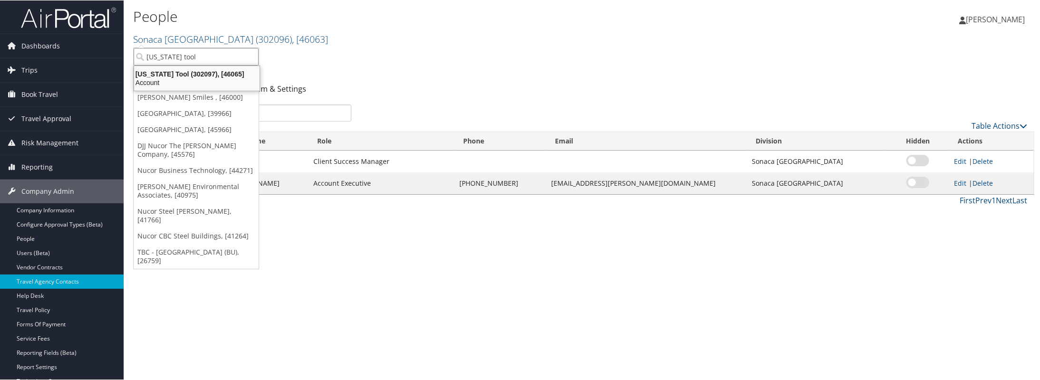
click at [143, 78] on div "Account" at bounding box center [196, 82] width 137 height 9
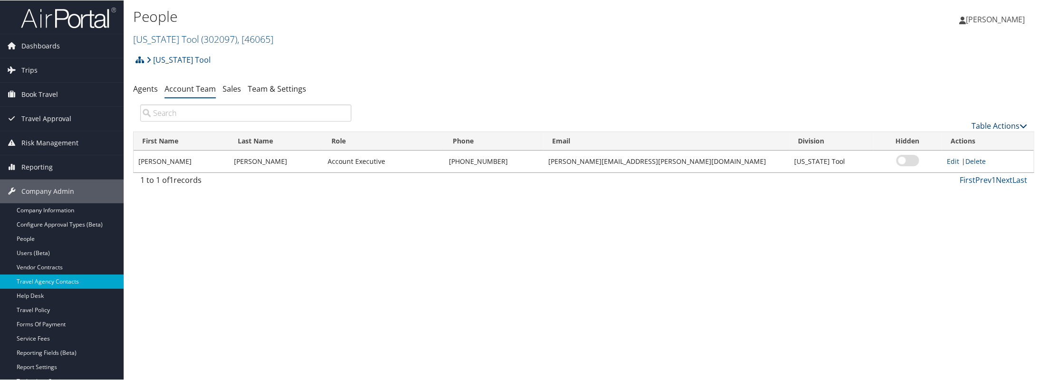
click at [982, 126] on link "Table Actions" at bounding box center [1000, 125] width 56 height 10
click at [942, 142] on link "Add Team Member" at bounding box center [968, 140] width 125 height 16
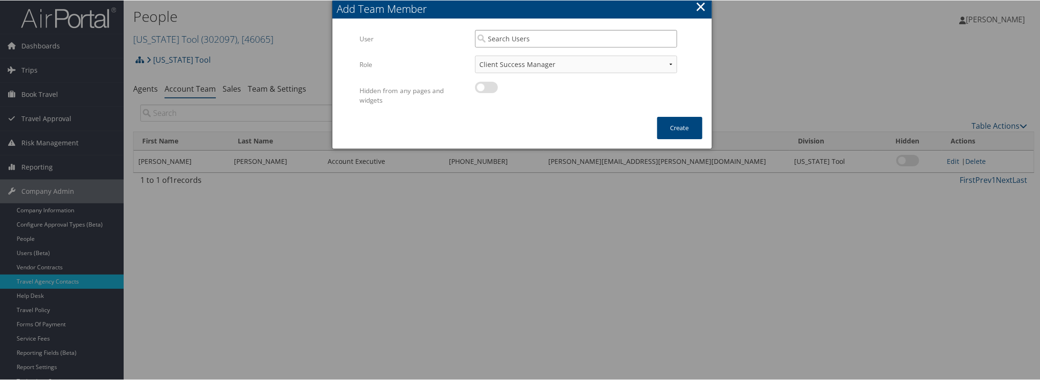
click at [514, 39] on input "search" at bounding box center [576, 38] width 202 height 18
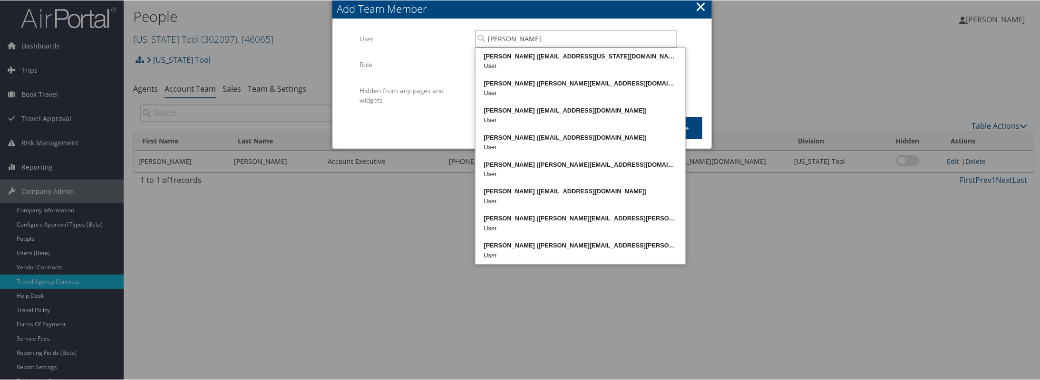
type input "[PERSON_NAME]"
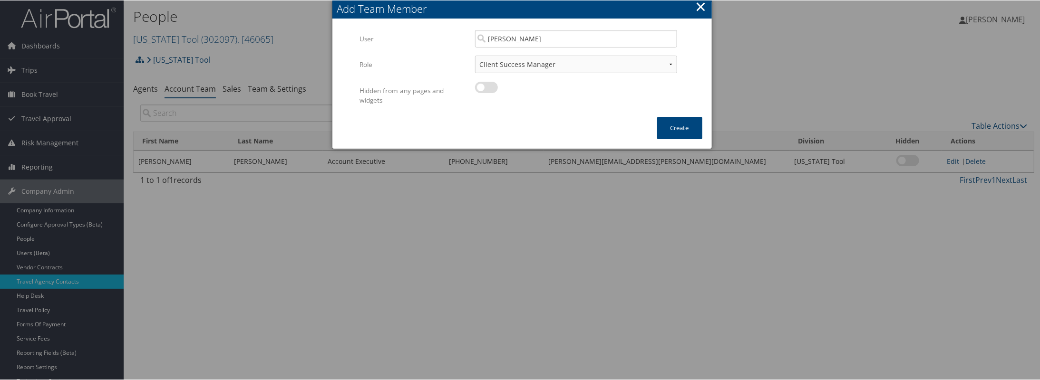
click at [811, 44] on div at bounding box center [522, 190] width 1044 height 380
click at [697, 5] on button "×" at bounding box center [700, 6] width 11 height 19
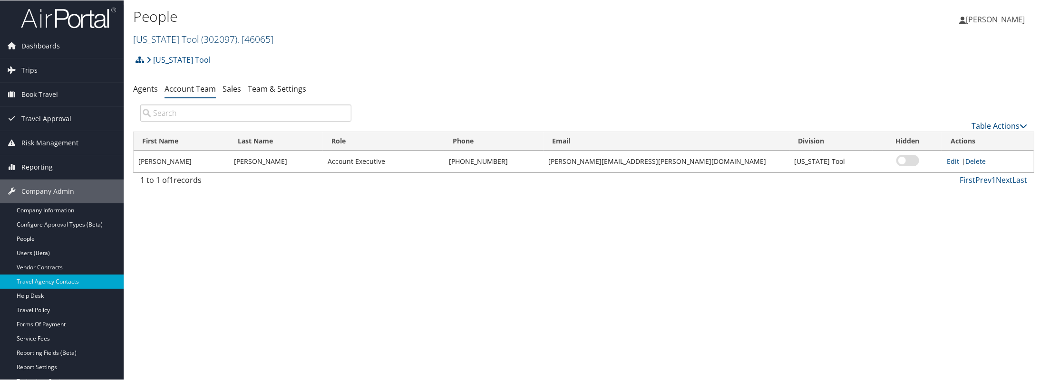
click at [163, 36] on link "[US_STATE] Tool ( 302097 ) , [ 46065 ]" at bounding box center [203, 38] width 140 height 13
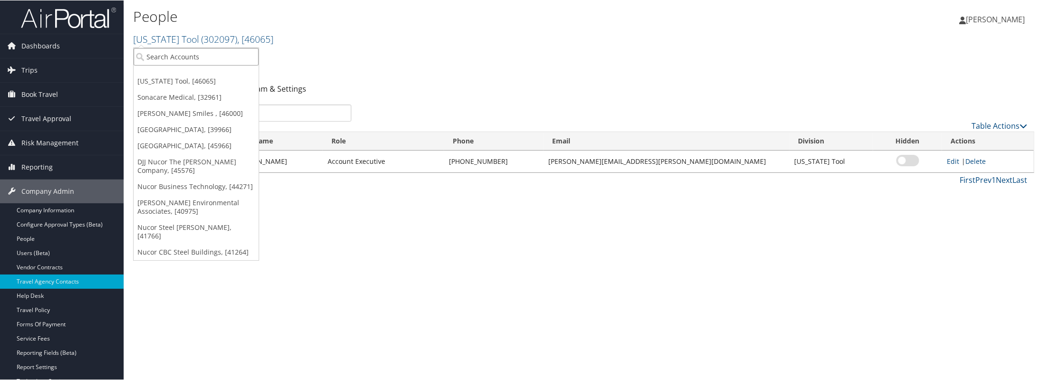
click at [167, 57] on input "search" at bounding box center [196, 57] width 125 height 18
type input "[PERSON_NAME]"
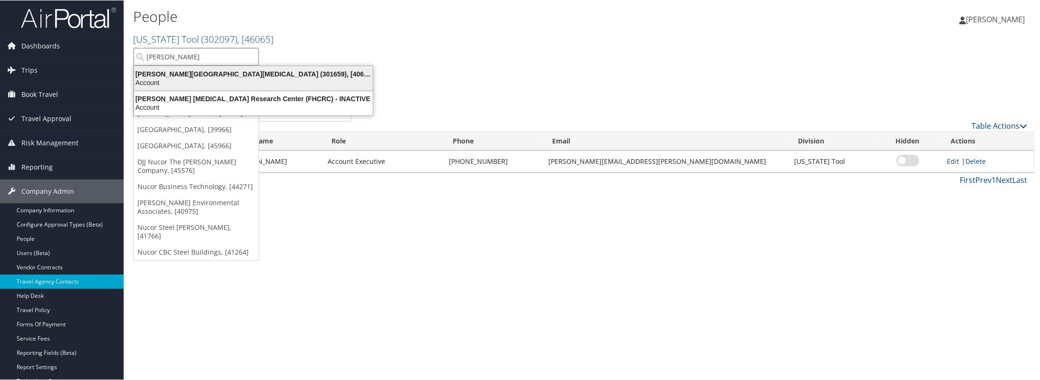
click at [141, 78] on div "Account" at bounding box center [253, 82] width 250 height 9
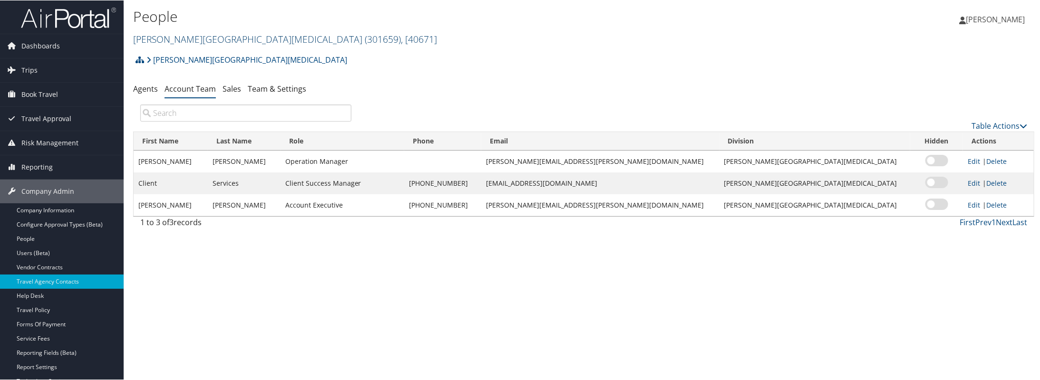
click at [186, 37] on link "Fred Hutchinson Cancer Center ( 301659 ) , [ 40671 ]" at bounding box center [285, 38] width 304 height 13
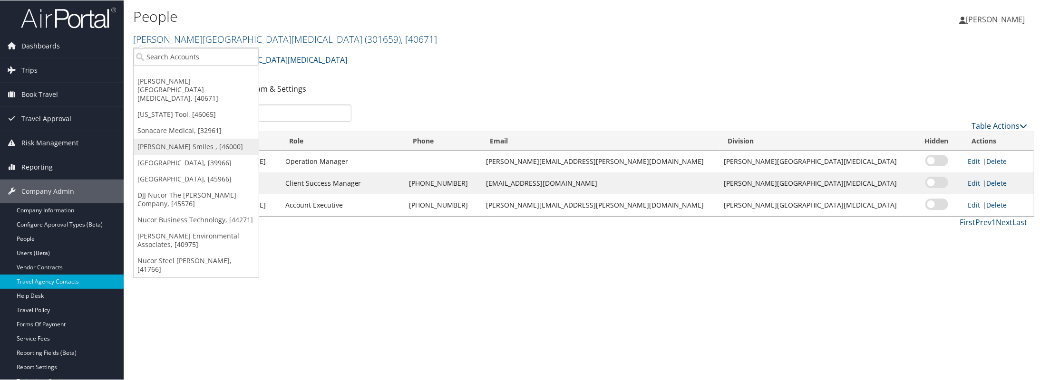
click at [156, 138] on link "[PERSON_NAME] Smiles , [46000]" at bounding box center [196, 146] width 125 height 16
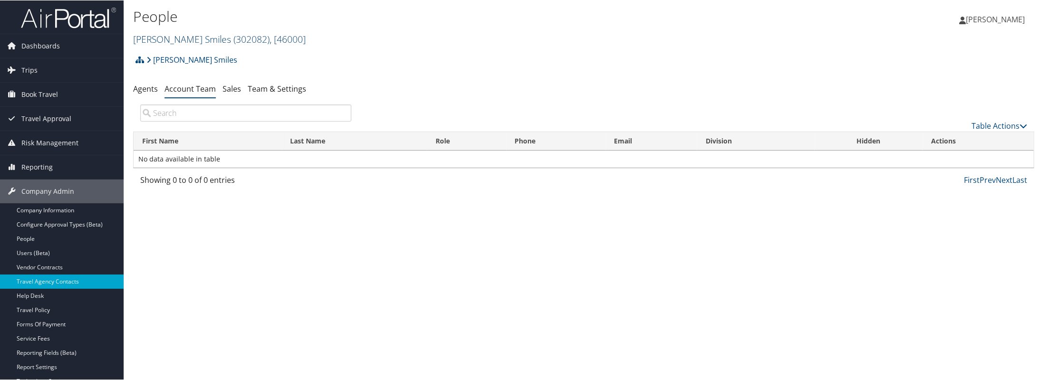
click at [153, 39] on link "[PERSON_NAME] Smiles ( 302082 ) , [ 46000 ]" at bounding box center [219, 38] width 173 height 13
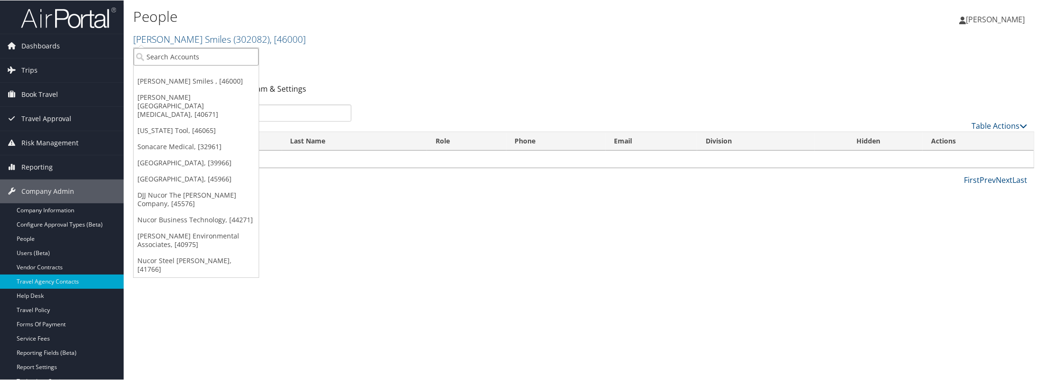
click at [160, 55] on input "search" at bounding box center [196, 57] width 125 height 18
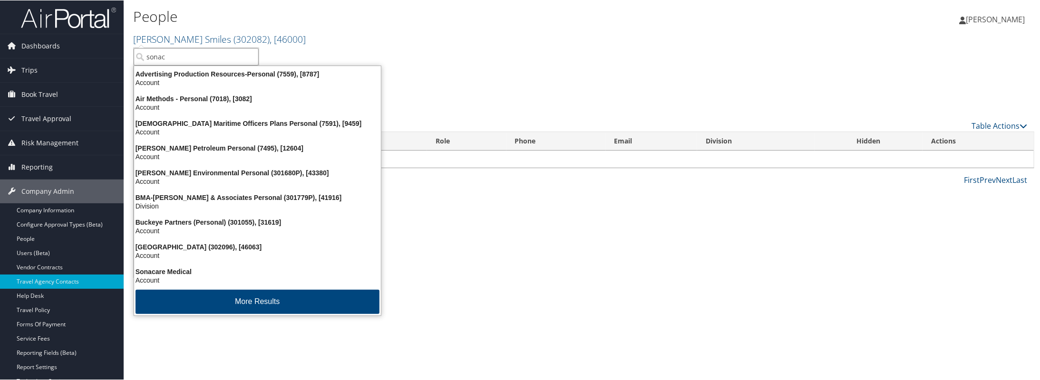
type input "sonaca"
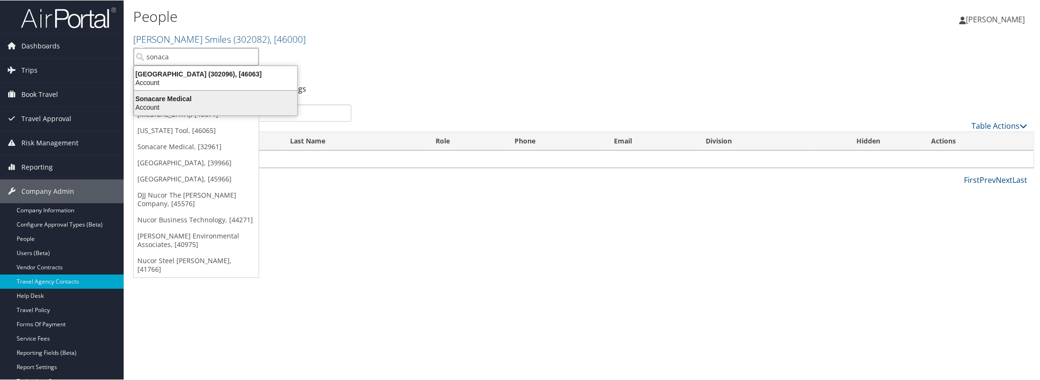
click at [149, 96] on div "Sonacare Medical" at bounding box center [215, 98] width 175 height 9
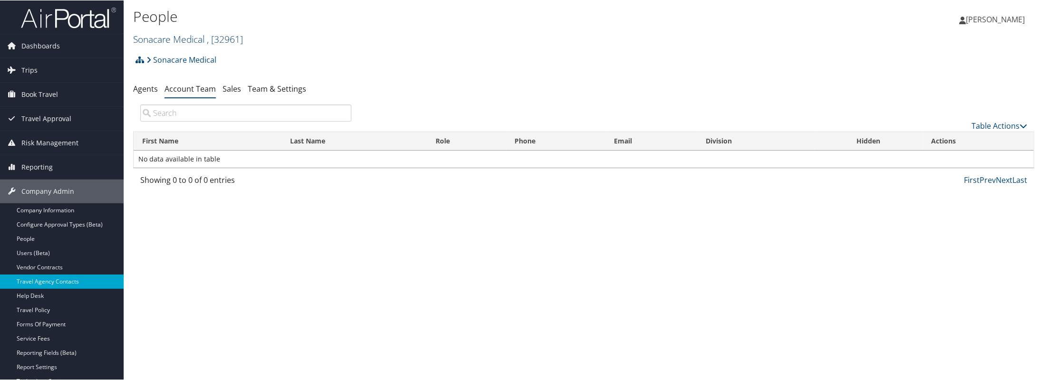
click at [170, 39] on link "Sonacare Medical , [ 32961 ]" at bounding box center [188, 38] width 110 height 13
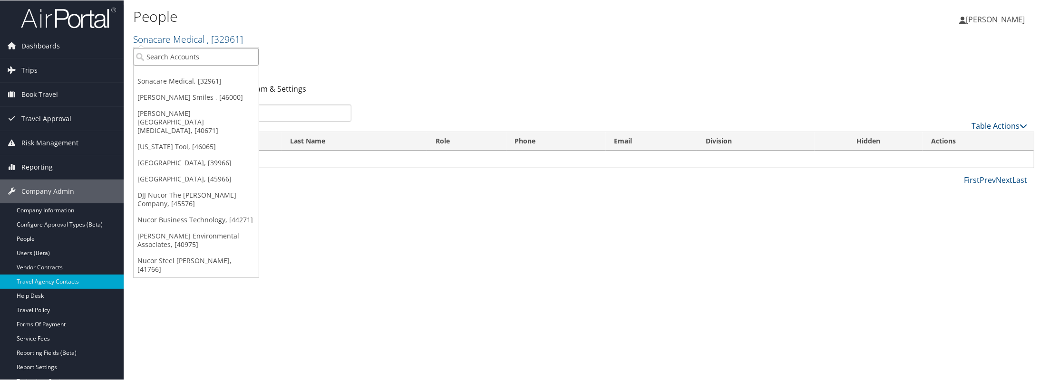
click at [166, 52] on input "search" at bounding box center [196, 57] width 125 height 18
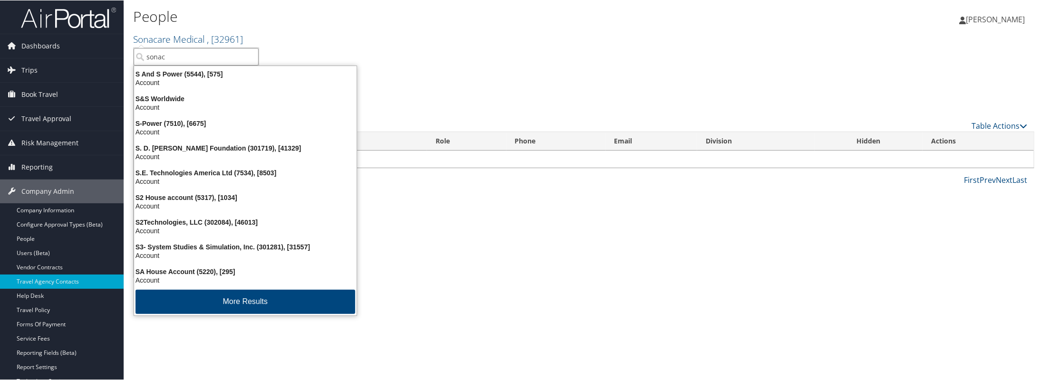
type input "sonaca"
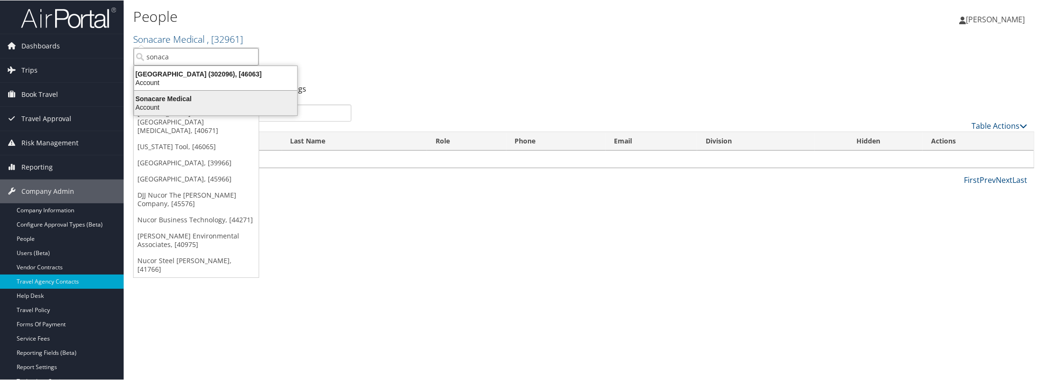
click at [150, 94] on div "Sonacare Medical" at bounding box center [215, 98] width 175 height 9
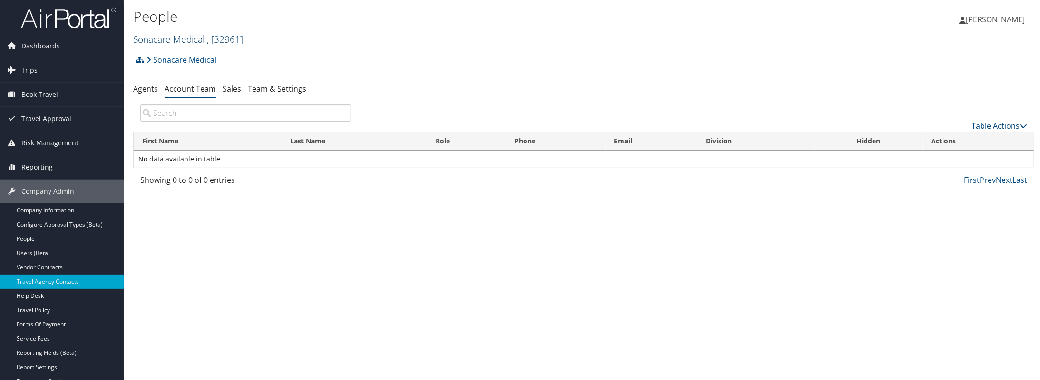
click at [182, 36] on link "Sonacare Medical , [ 32961 ]" at bounding box center [188, 38] width 110 height 13
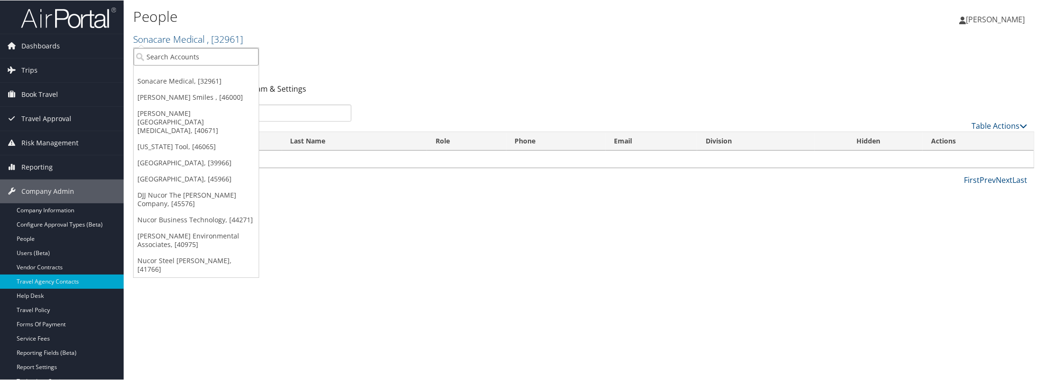
click at [164, 51] on input "search" at bounding box center [196, 57] width 125 height 18
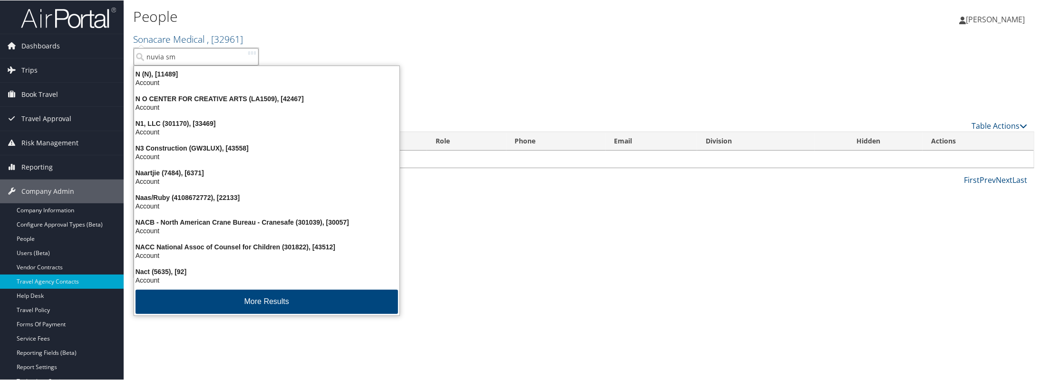
type input "nuvia smi"
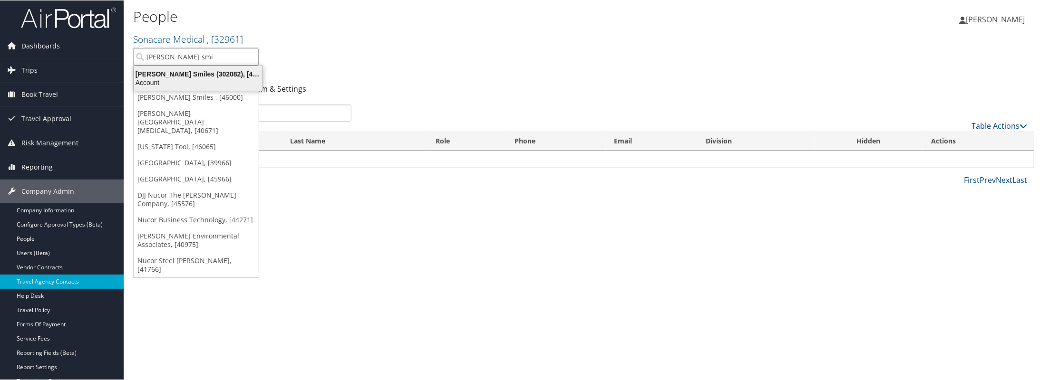
click at [146, 75] on div "Nuvia Smiles (302082), [46000]" at bounding box center [198, 73] width 140 height 9
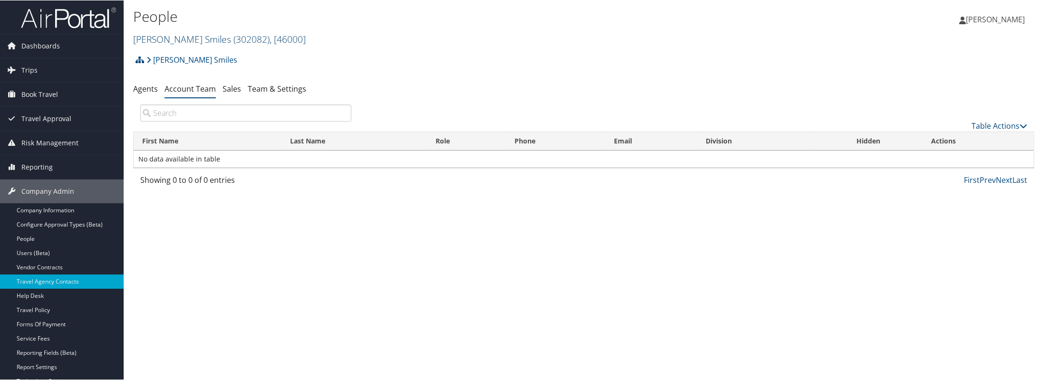
click at [166, 33] on link "[PERSON_NAME] Smiles ( 302082 ) , [ 46000 ]" at bounding box center [219, 38] width 173 height 13
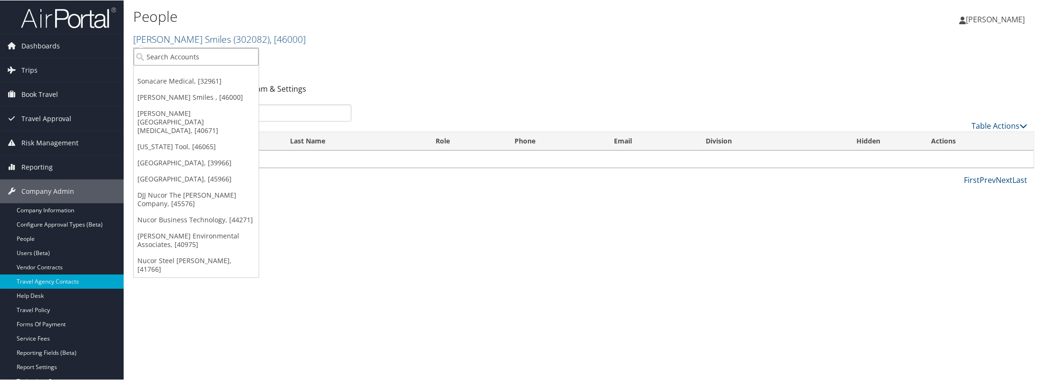
click at [166, 55] on input "search" at bounding box center [196, 57] width 125 height 18
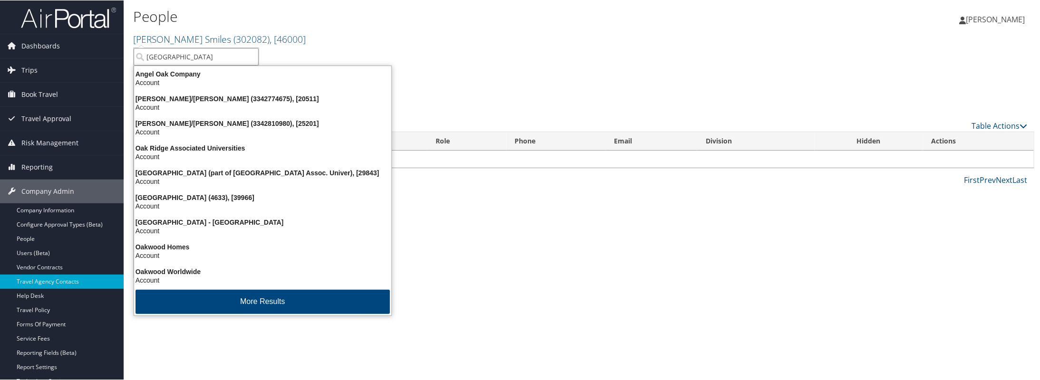
type input "[GEOGRAPHIC_DATA]"
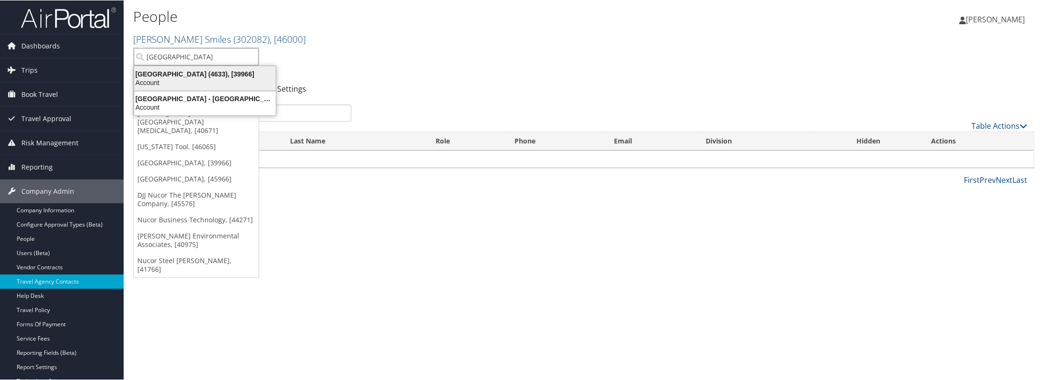
click at [139, 75] on div "[GEOGRAPHIC_DATA] (4633), [39966]" at bounding box center [204, 73] width 153 height 9
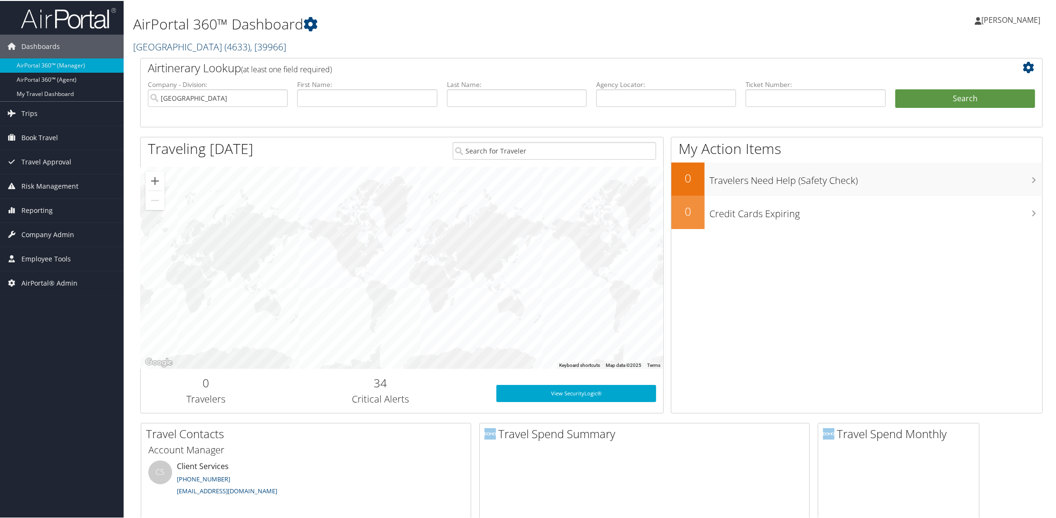
click at [168, 44] on link "Oakland University ( 4633 ) , [ 39966 ]" at bounding box center [209, 45] width 153 height 13
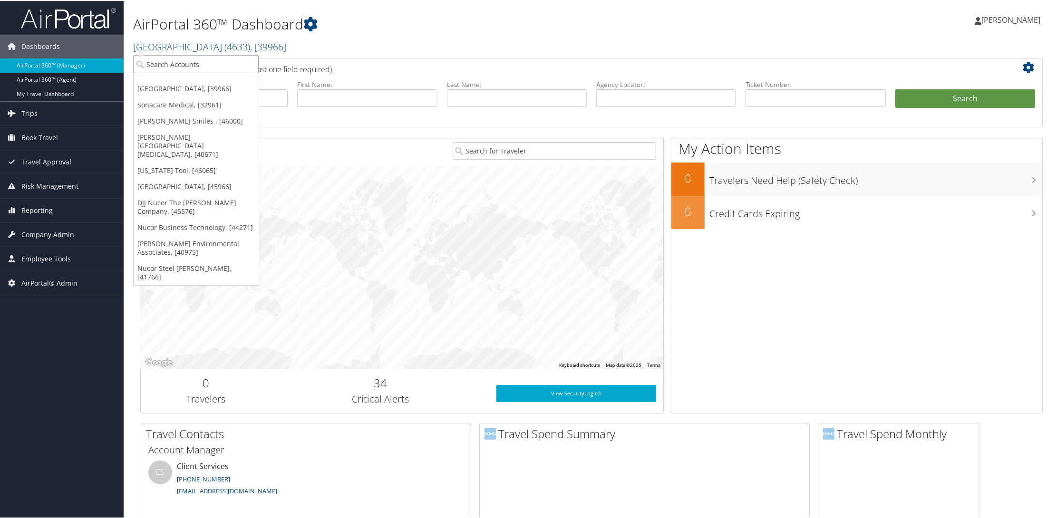
click at [162, 70] on input "search" at bounding box center [196, 64] width 125 height 18
type input "boston"
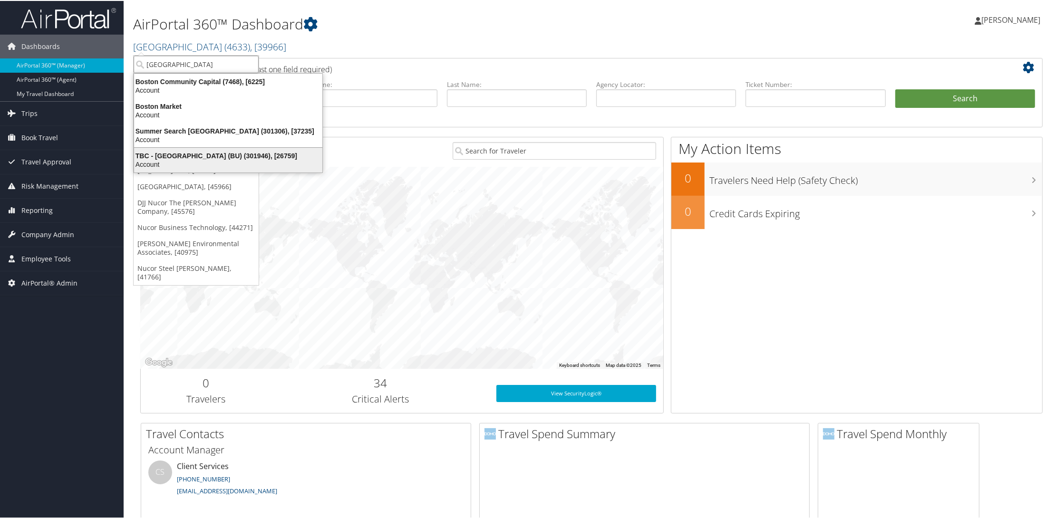
click at [180, 153] on div "TBC - Boston University (BU) (301946), [26759]" at bounding box center [228, 155] width 200 height 9
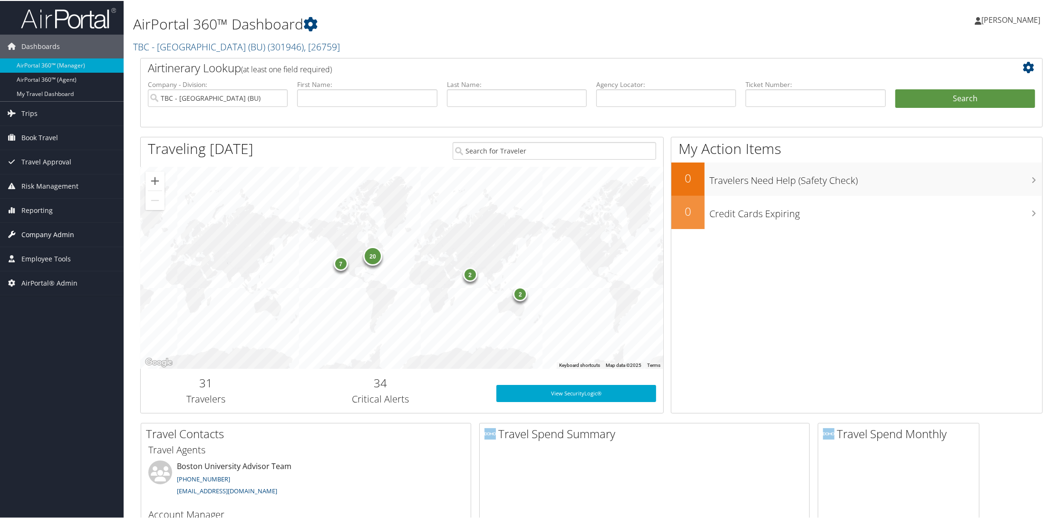
click at [56, 234] on span "Company Admin" at bounding box center [47, 234] width 53 height 24
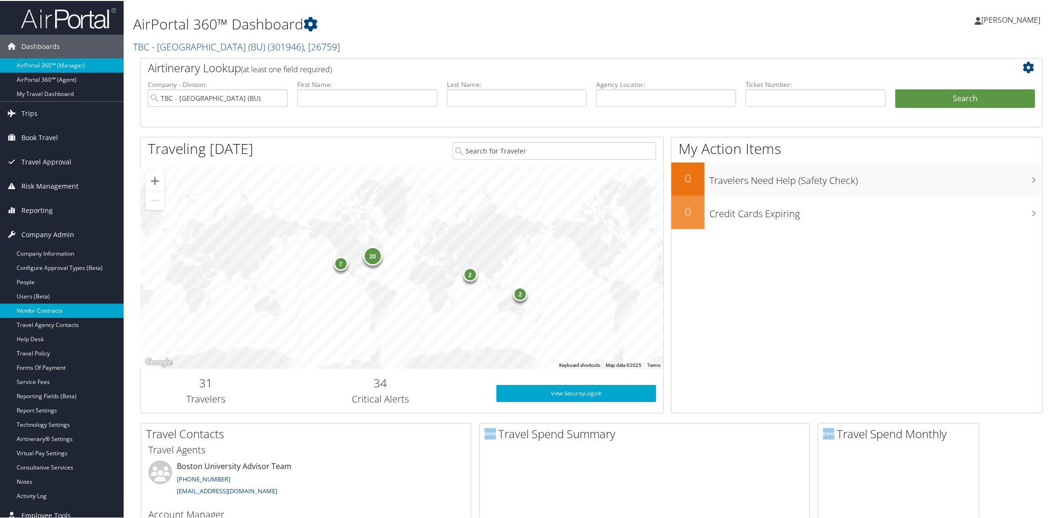
click at [34, 312] on link "Vendor Contracts" at bounding box center [62, 310] width 124 height 14
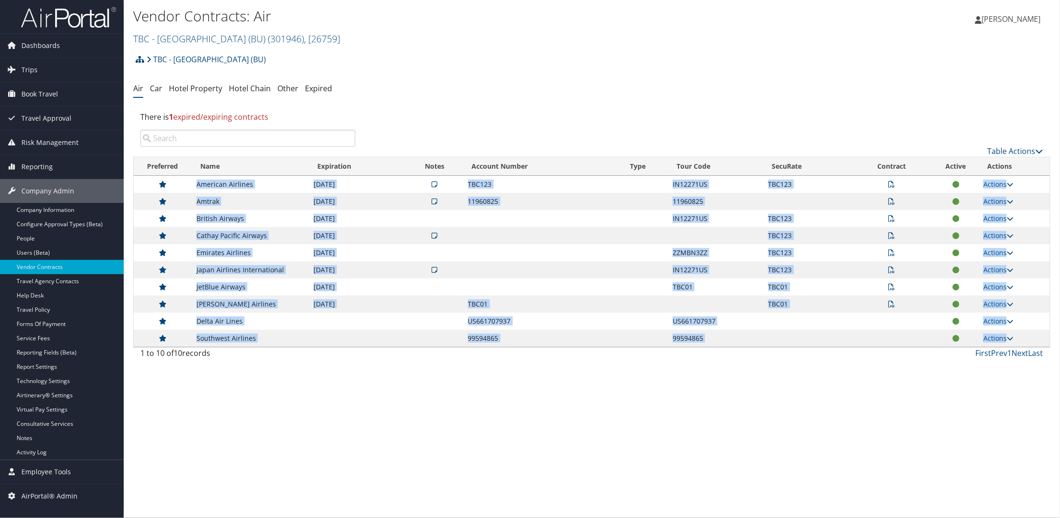
drag, startPoint x: 186, startPoint y: 188, endPoint x: 1016, endPoint y: 338, distance: 843.4
click at [1016, 338] on tbody "American Airlines [DATE] TBC123 IN12271US TBC123 Actions View Notes View Contra…" at bounding box center [592, 261] width 916 height 171
copy tbody "American Airlines [DATE] TBC123 IN12271US TBC123 Actions View Notes View Contra…"
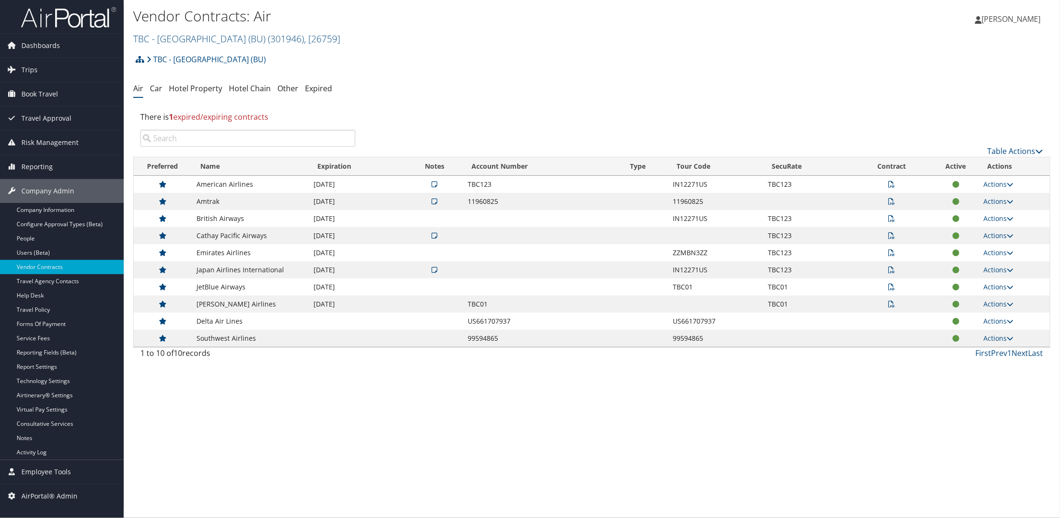
click at [308, 408] on div "Vendor Contracts: Air TBC - [GEOGRAPHIC_DATA] (BU) ( 301946 ) , [ 26759 ] TBC -…" at bounding box center [592, 259] width 936 height 518
